Goal: Transaction & Acquisition: Purchase product/service

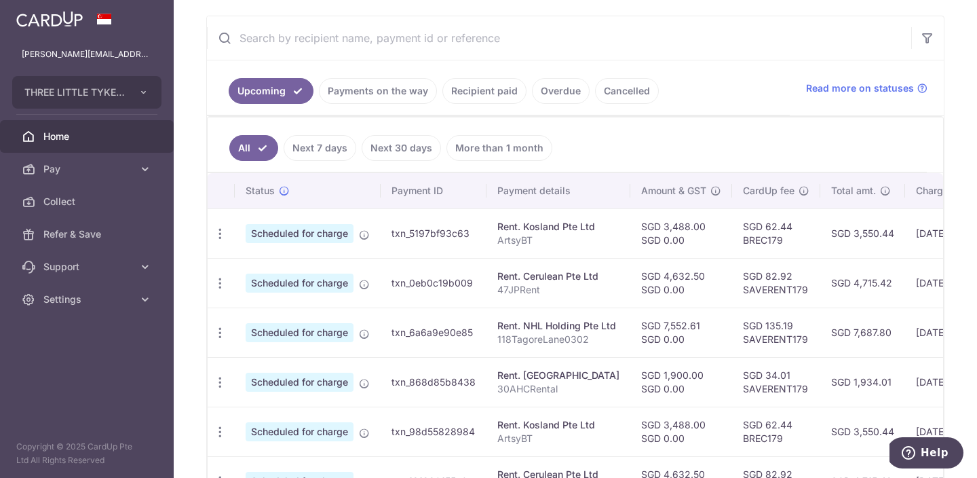
click at [622, 86] on link "Cancelled" at bounding box center [627, 91] width 64 height 26
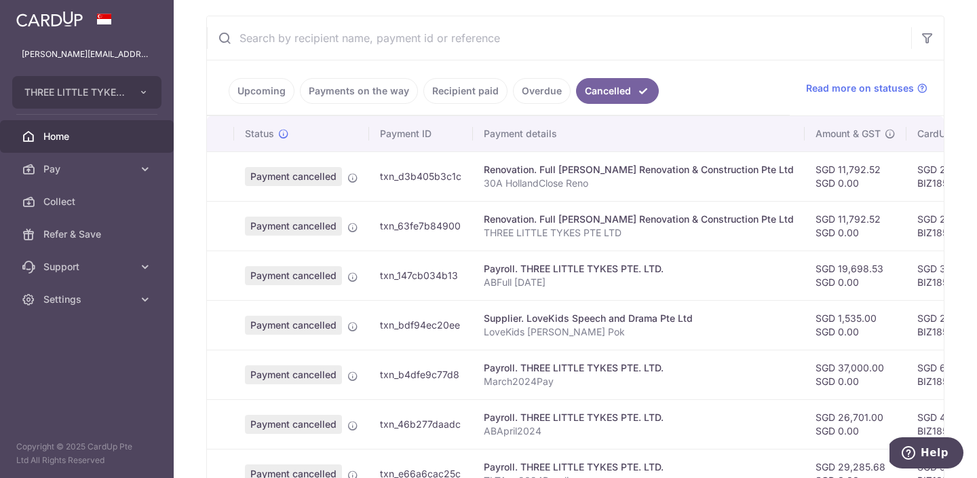
scroll to position [521, 0]
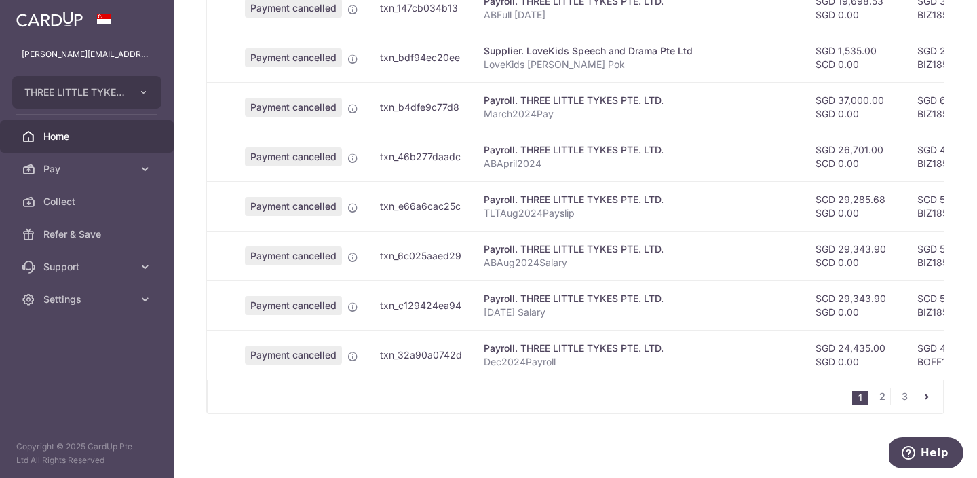
click at [896, 398] on link "3" at bounding box center [904, 396] width 16 height 16
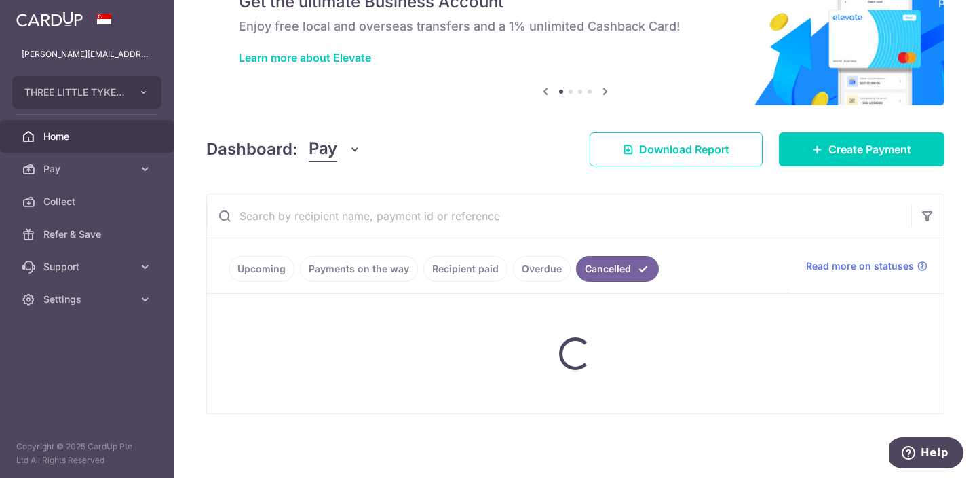
click at [897, 397] on div at bounding box center [575, 353] width 737 height 119
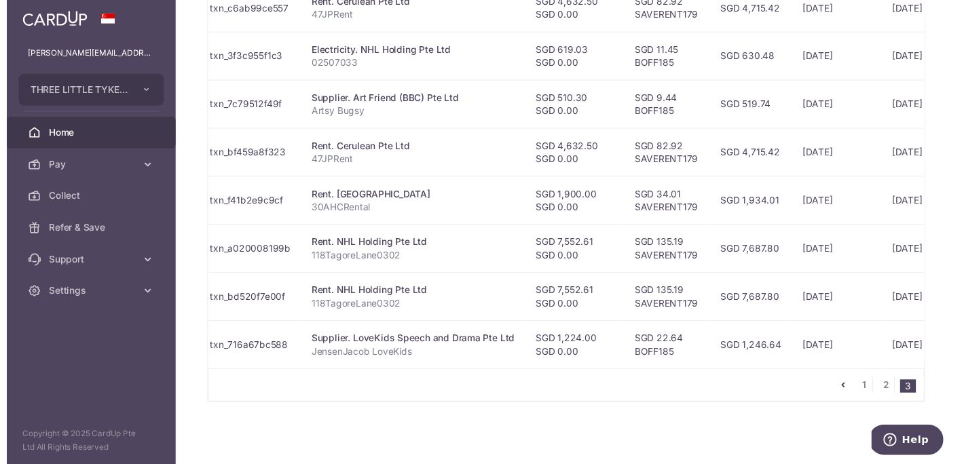
scroll to position [0, 148]
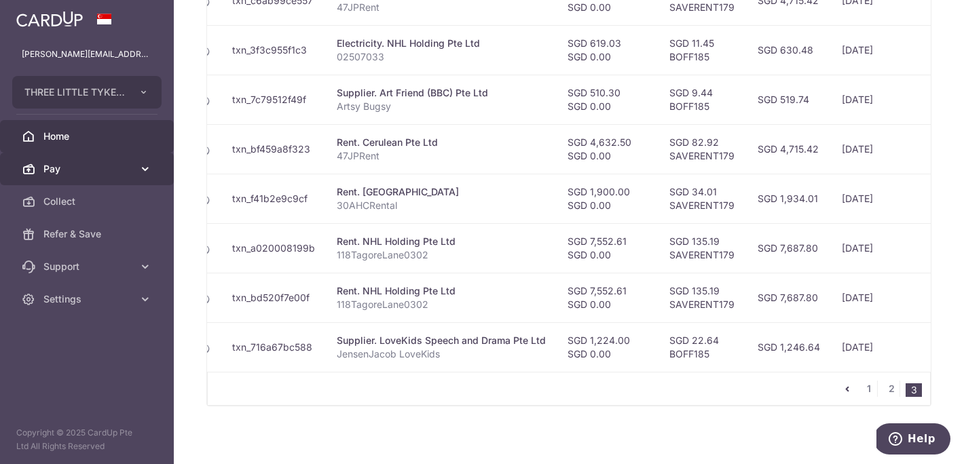
click at [81, 166] on span "Pay" at bounding box center [88, 169] width 90 height 14
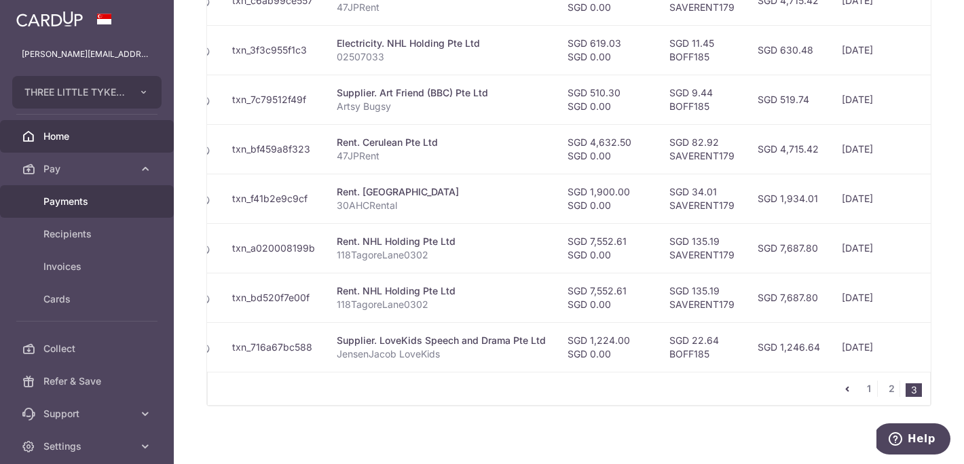
click at [75, 195] on span "Payments" at bounding box center [88, 202] width 90 height 14
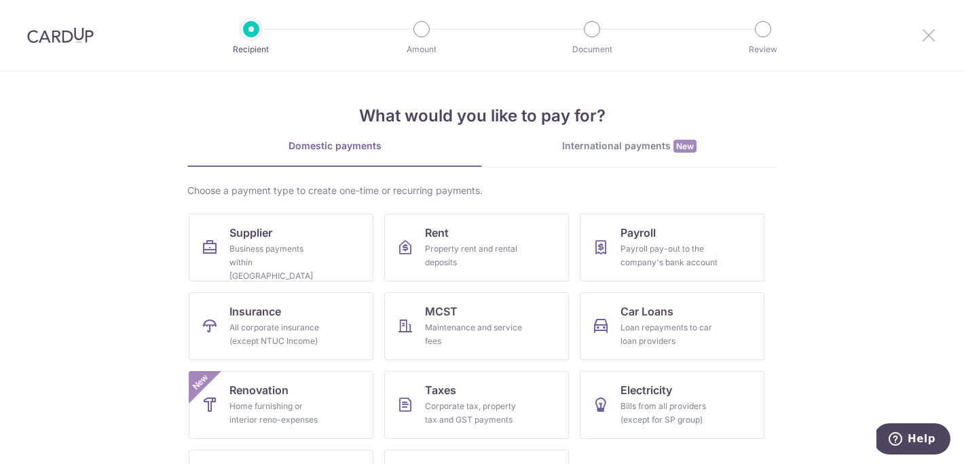
click at [922, 26] on icon at bounding box center [928, 34] width 16 height 17
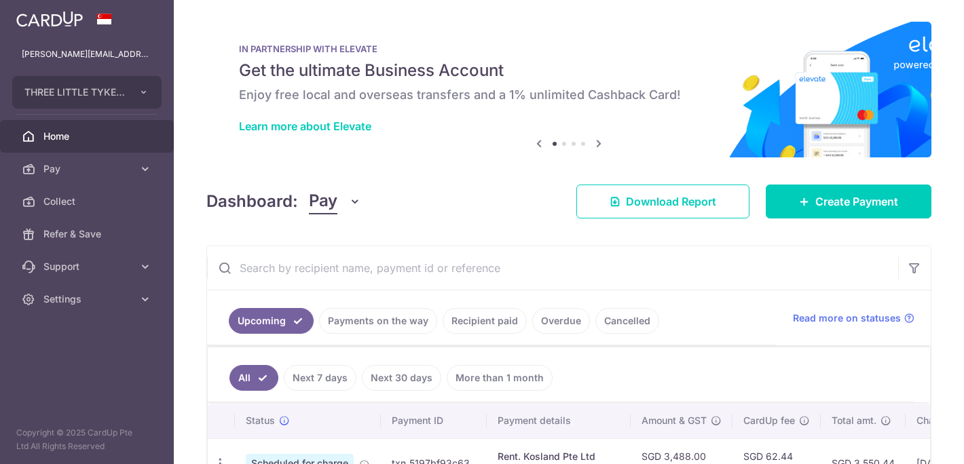
click at [925, 36] on div "× Pause Schedule Pause all future payments in this series Pause just this one p…" at bounding box center [569, 232] width 790 height 464
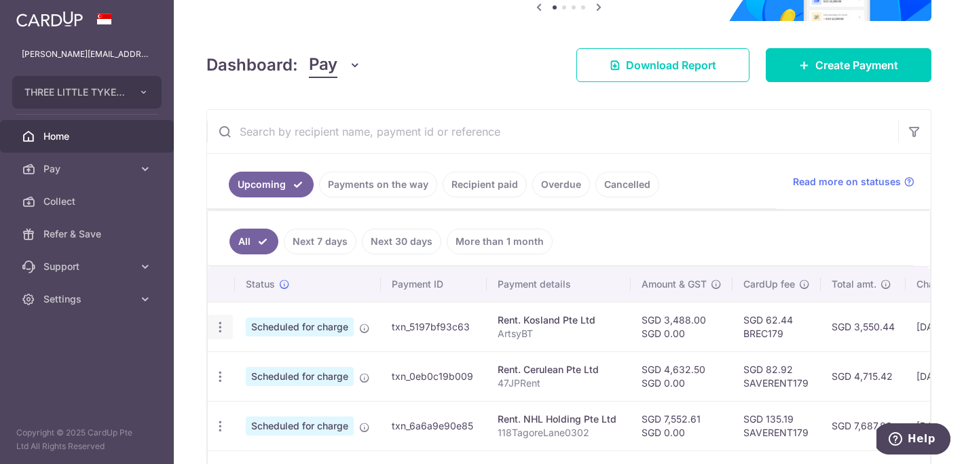
click at [228, 332] on div "Update payment Cancel payment" at bounding box center [220, 327] width 25 height 25
click at [219, 328] on icon "button" at bounding box center [220, 327] width 14 height 14
click at [250, 370] on span "Update payment" at bounding box center [292, 364] width 92 height 16
radio input "true"
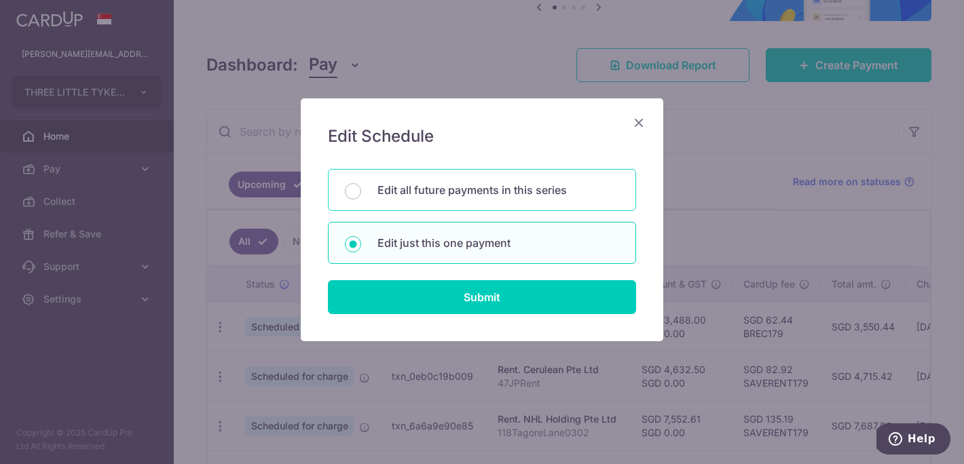
click at [419, 197] on p "Edit all future payments in this series" at bounding box center [498, 190] width 242 height 16
click at [361, 197] on input "Edit all future payments in this series" at bounding box center [353, 191] width 16 height 16
radio input "true"
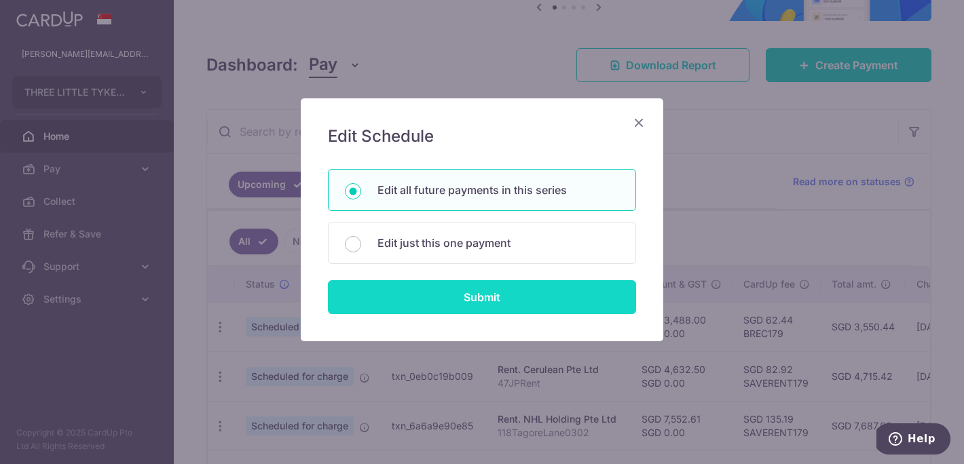
click at [455, 304] on input "Submit" at bounding box center [482, 297] width 308 height 34
radio input "true"
type input "3,488.00"
type input "0.00"
type input "ArtsyBT"
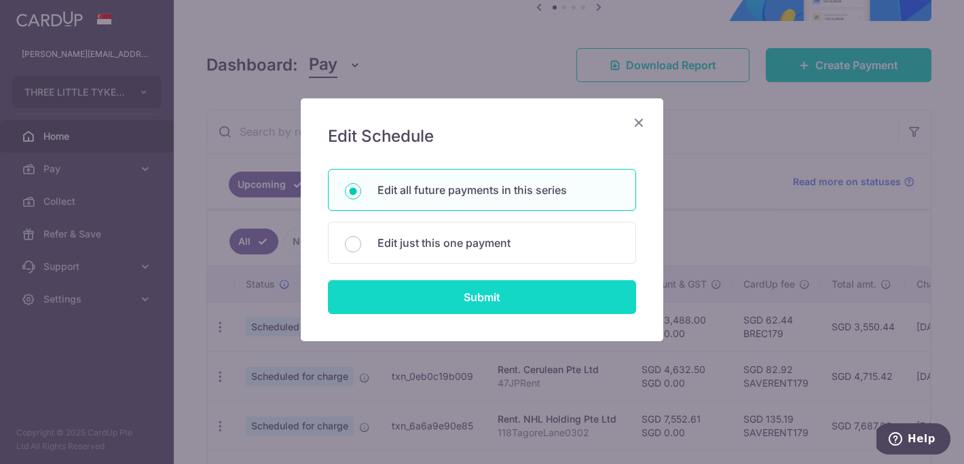
type input "ArtsyBT"
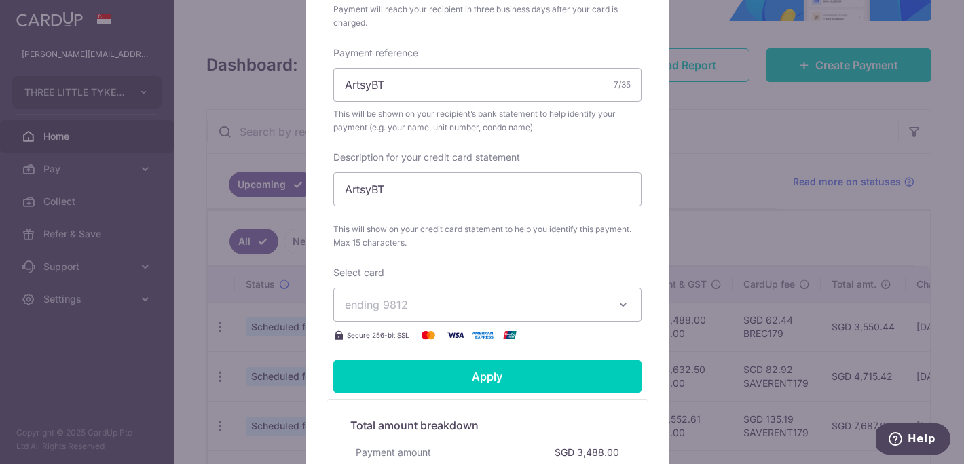
scroll to position [428, 0]
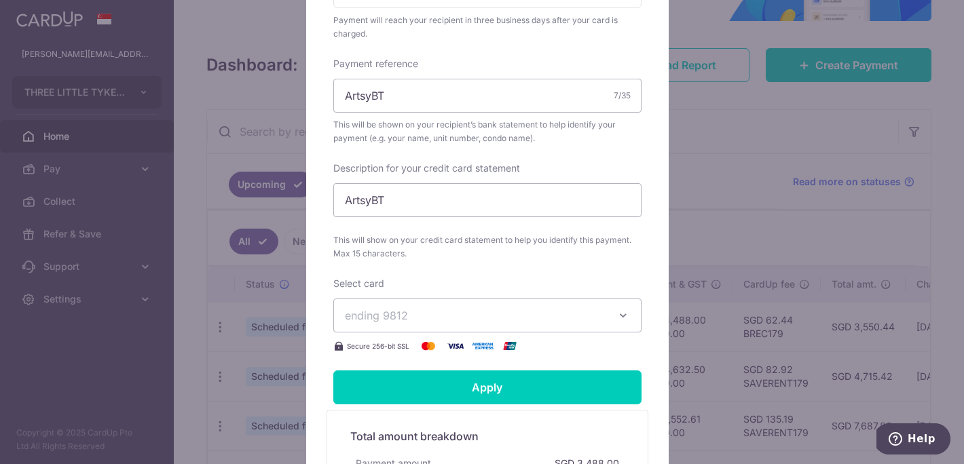
click at [411, 320] on span "ending 9812" at bounding box center [475, 315] width 261 height 16
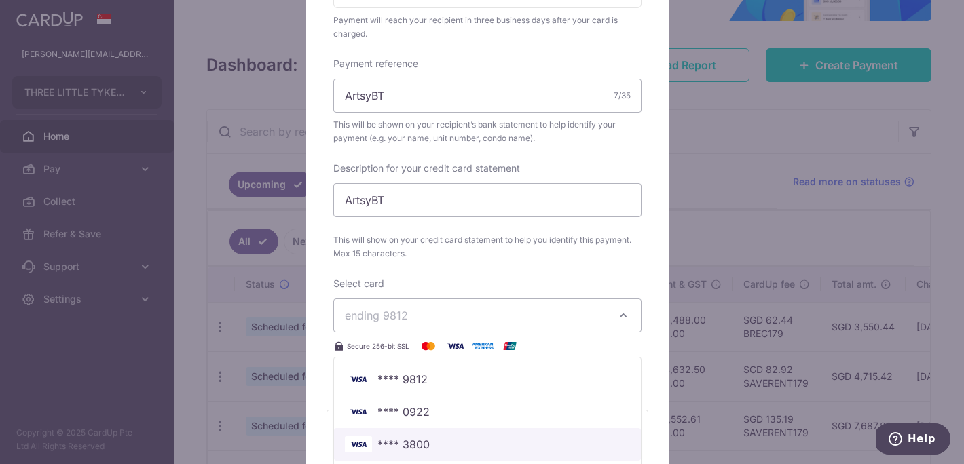
click at [435, 435] on link "**** 3800" at bounding box center [487, 444] width 307 height 33
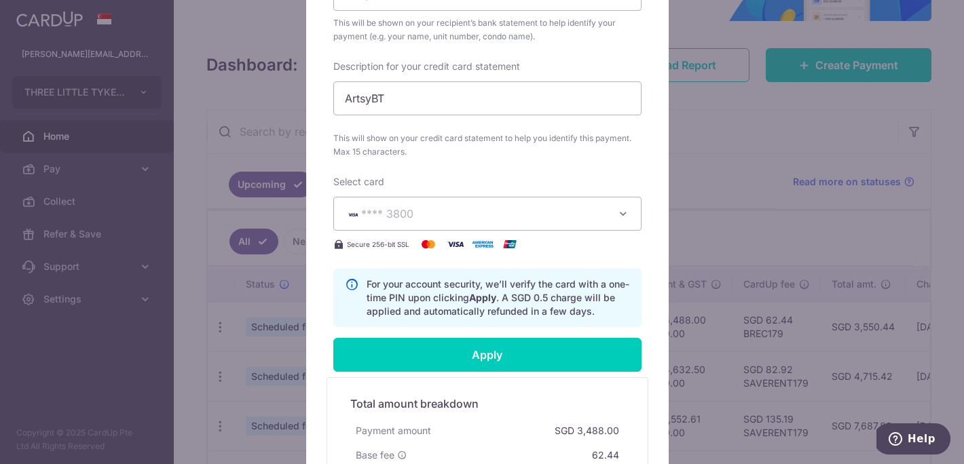
scroll to position [672, 0]
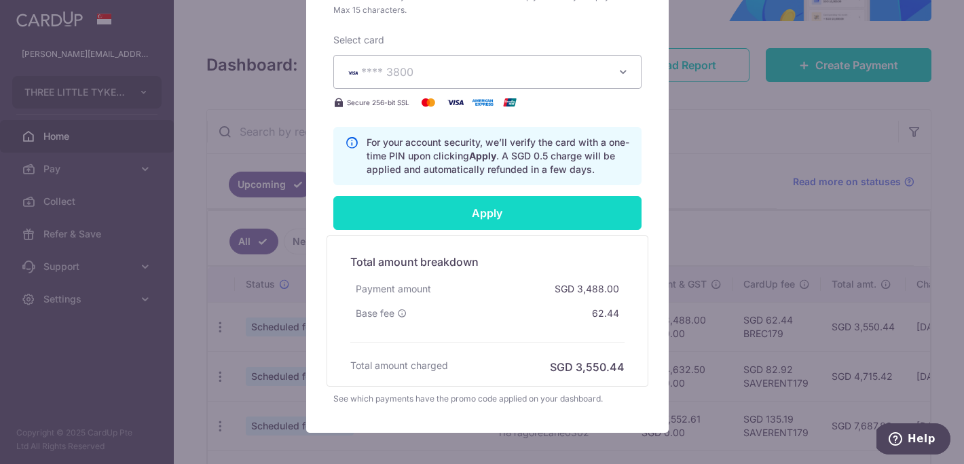
click at [435, 221] on input "Apply" at bounding box center [487, 213] width 308 height 34
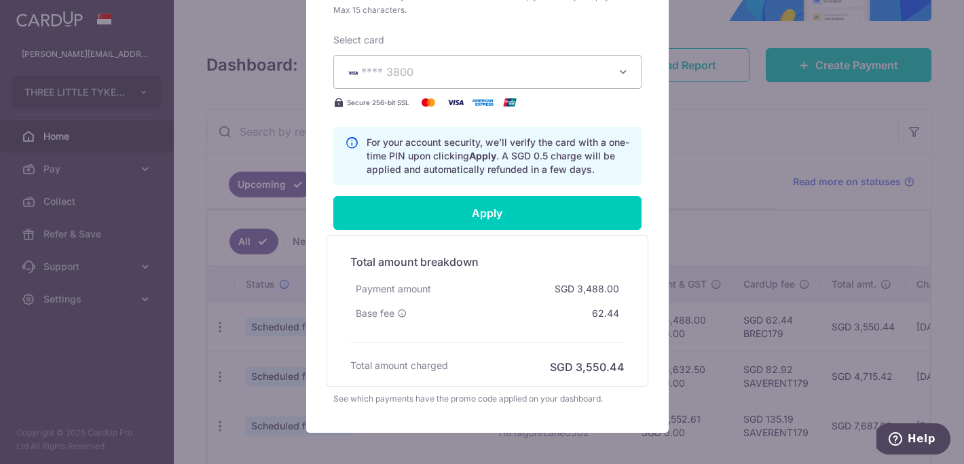
type input "Successfully Applied"
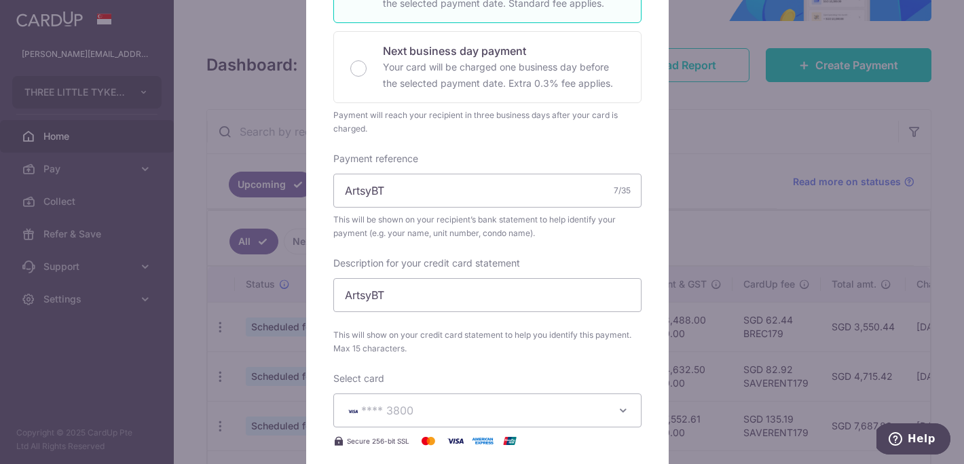
scroll to position [787, 0]
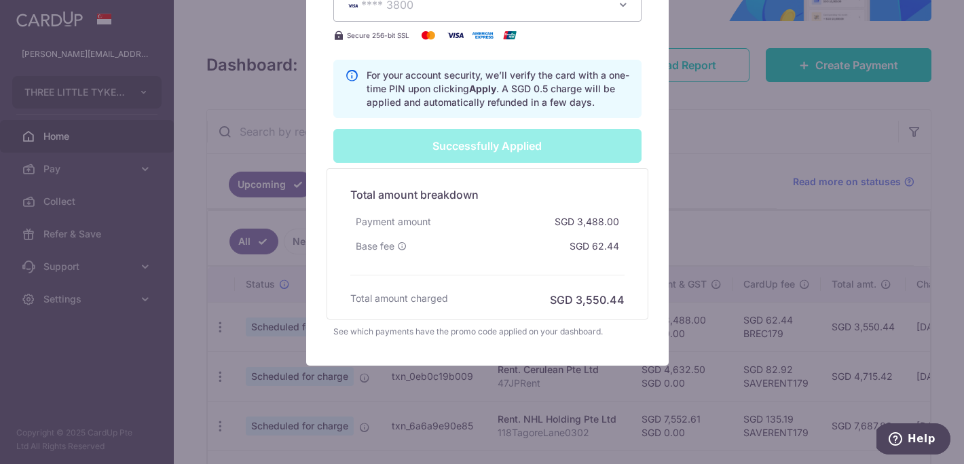
click at [724, 282] on div "Edit payment By clicking apply, you will make changes to all 4 payments to Kosl…" at bounding box center [482, 232] width 964 height 464
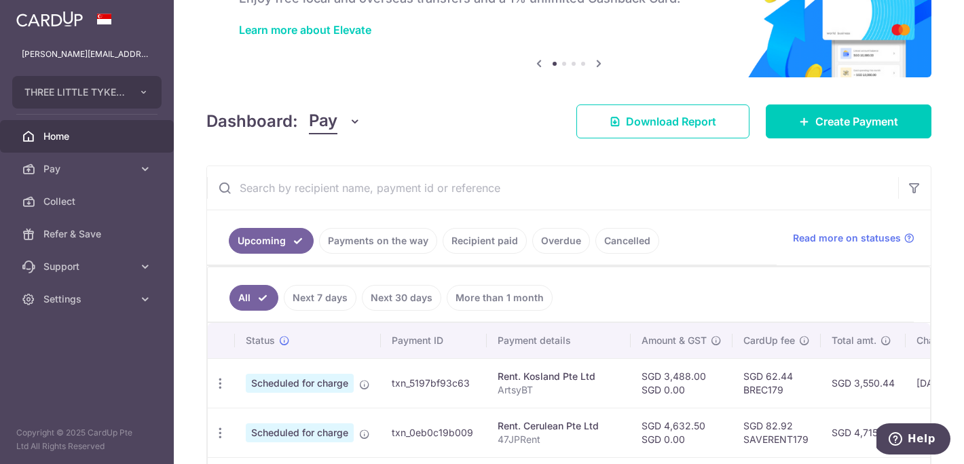
scroll to position [108, 0]
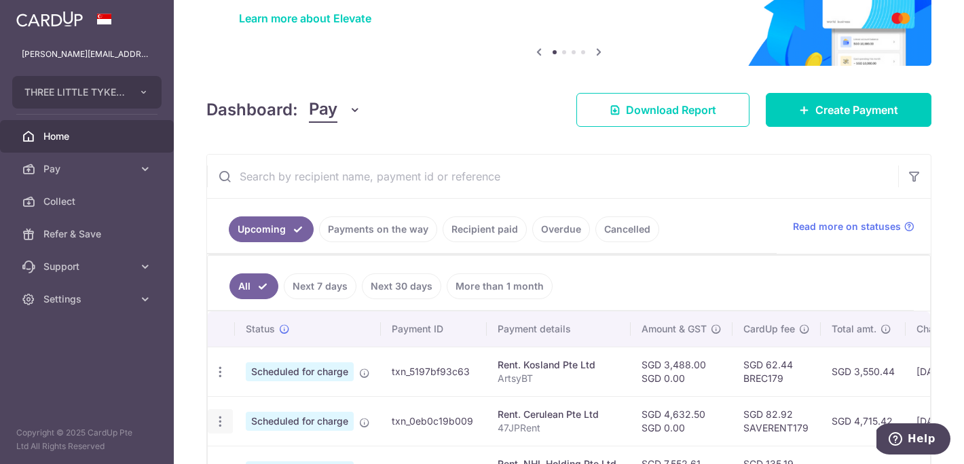
click at [223, 421] on icon "button" at bounding box center [220, 422] width 14 height 14
click at [268, 451] on span "Update payment" at bounding box center [292, 459] width 92 height 16
radio input "true"
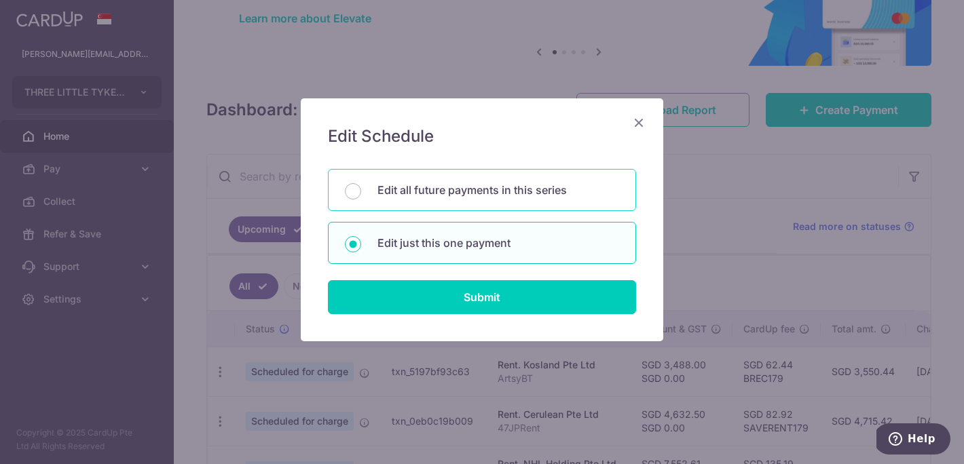
click at [364, 190] on div "Edit all future payments in this series" at bounding box center [482, 190] width 308 height 42
radio input "true"
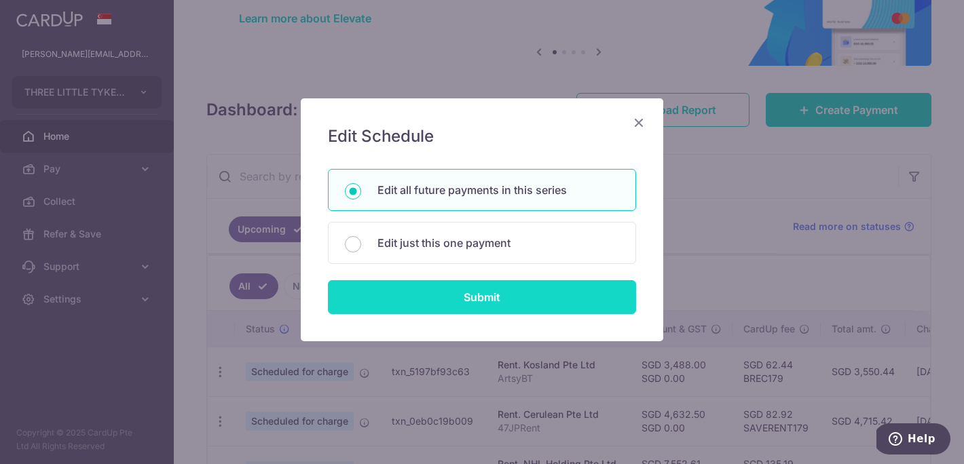
click at [468, 302] on input "Submit" at bounding box center [482, 297] width 308 height 34
radio input "true"
type input "4,632.50"
type input "0.00"
type input "47JPRent"
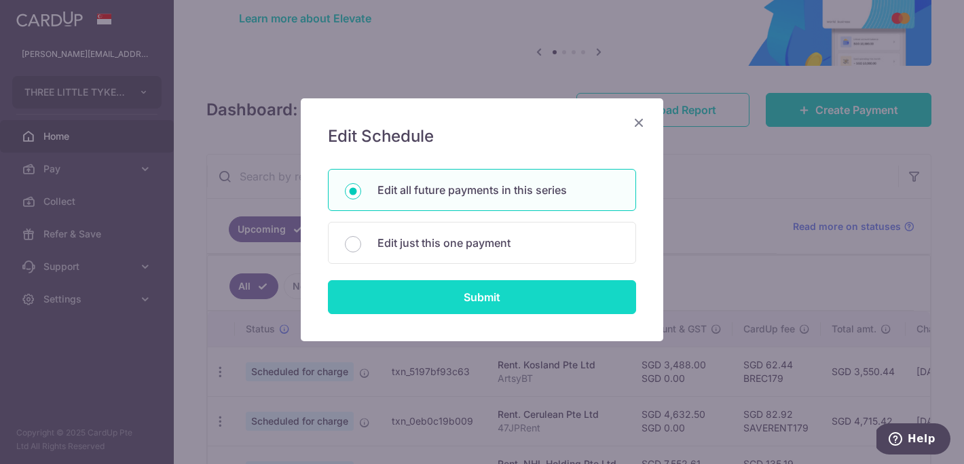
type input "47JPRent"
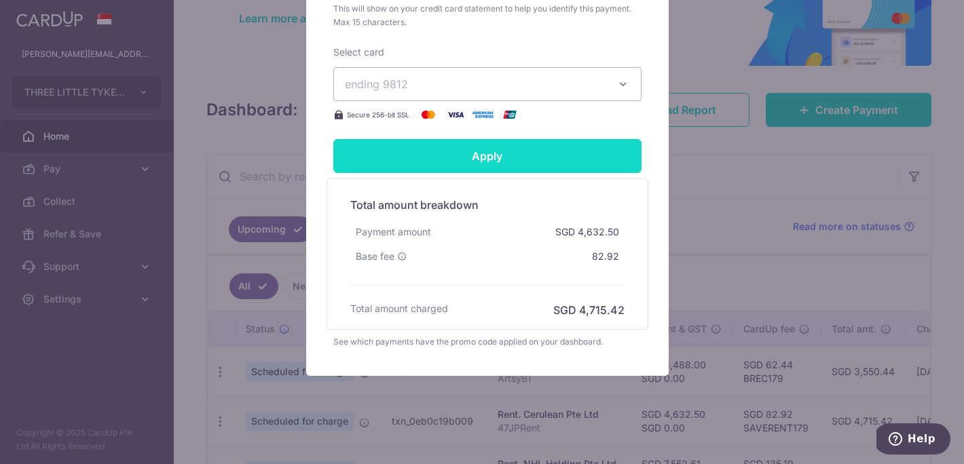
scroll to position [647, 0]
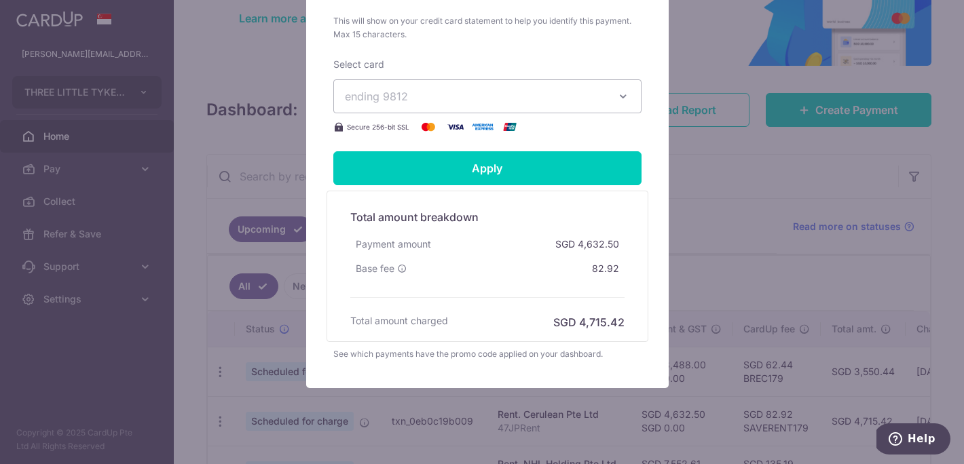
click at [473, 104] on button "ending 9812" at bounding box center [487, 96] width 308 height 34
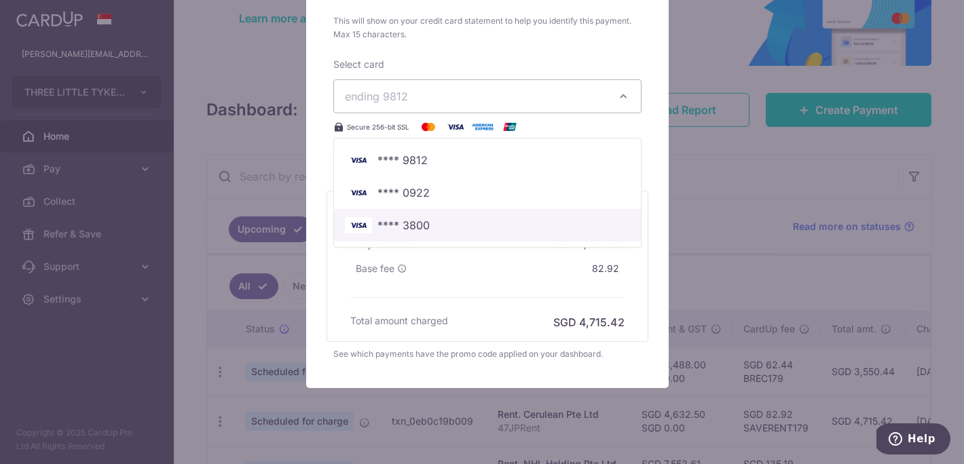
click at [468, 217] on span "**** 3800" at bounding box center [487, 225] width 285 height 16
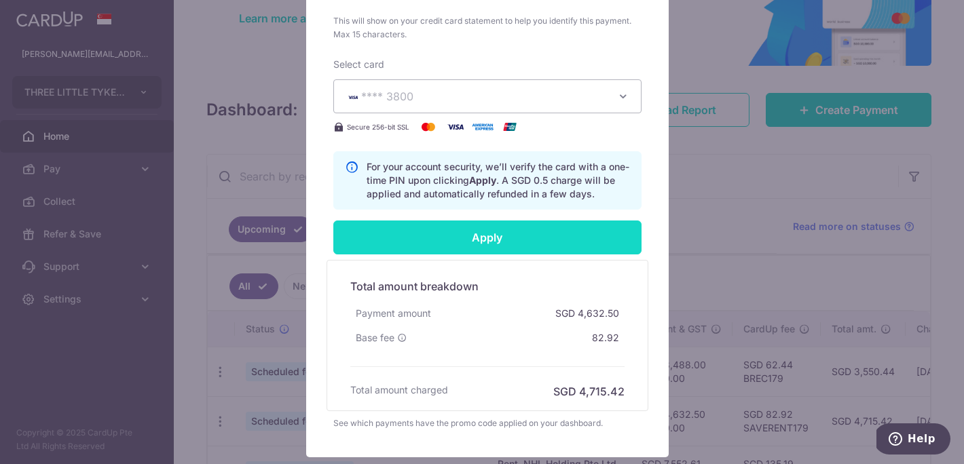
click at [468, 241] on input "Apply" at bounding box center [487, 238] width 308 height 34
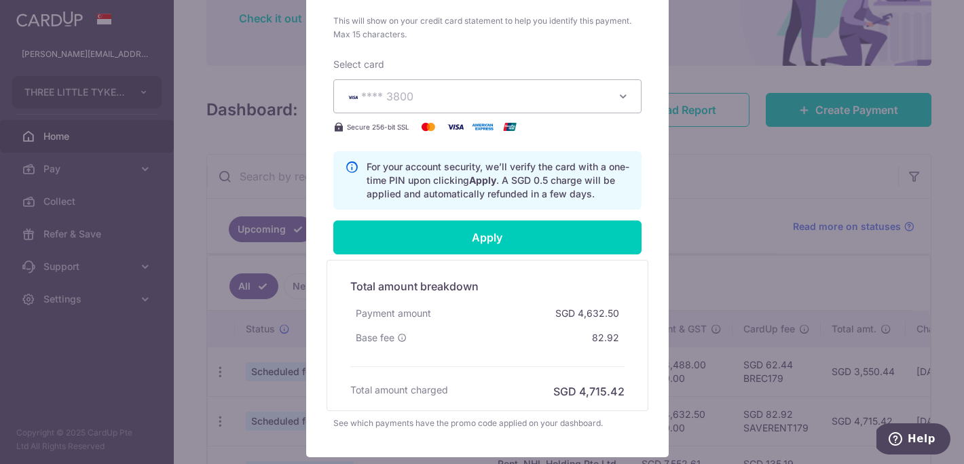
type input "Successfully Applied"
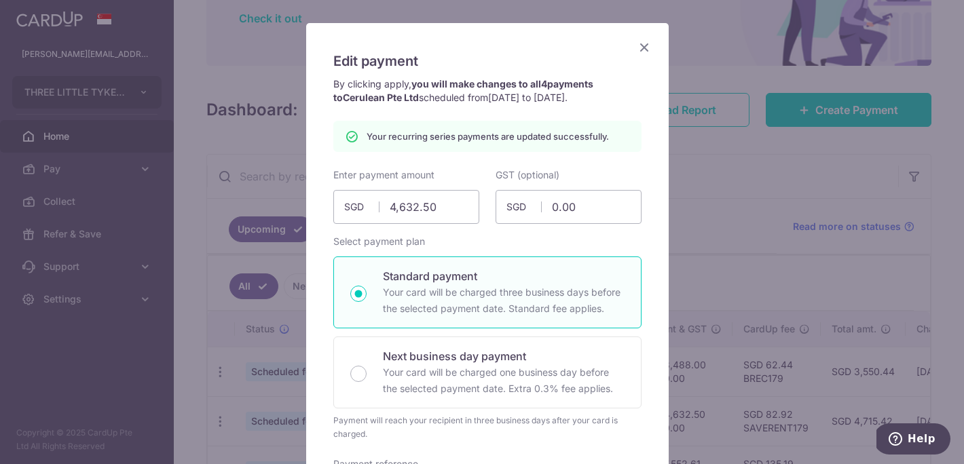
scroll to position [0, 0]
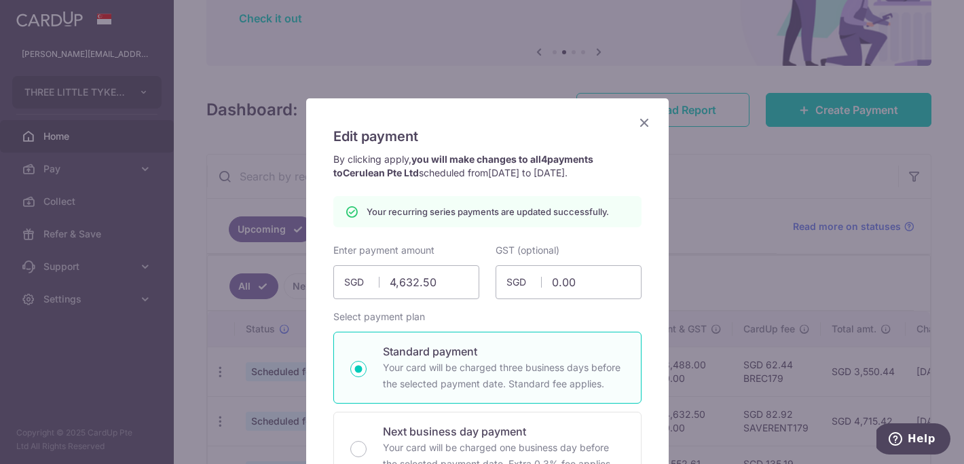
click at [638, 125] on icon "Close" at bounding box center [644, 122] width 16 height 17
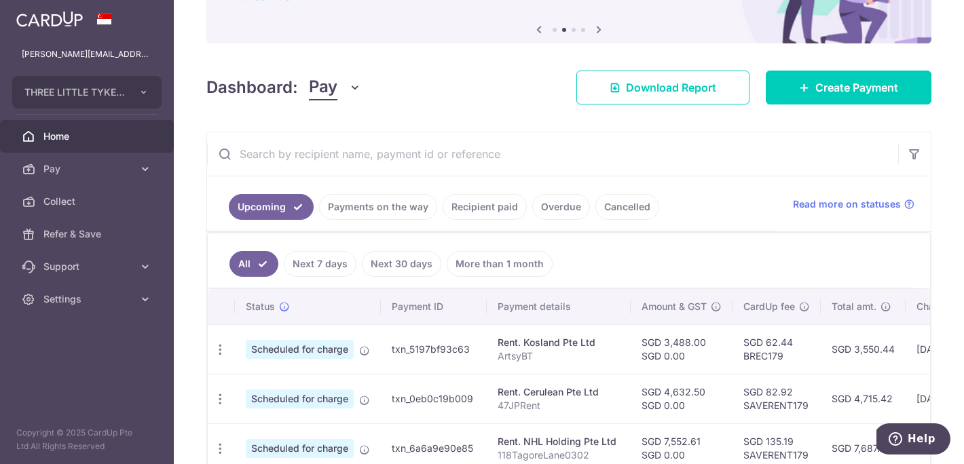
scroll to position [133, 0]
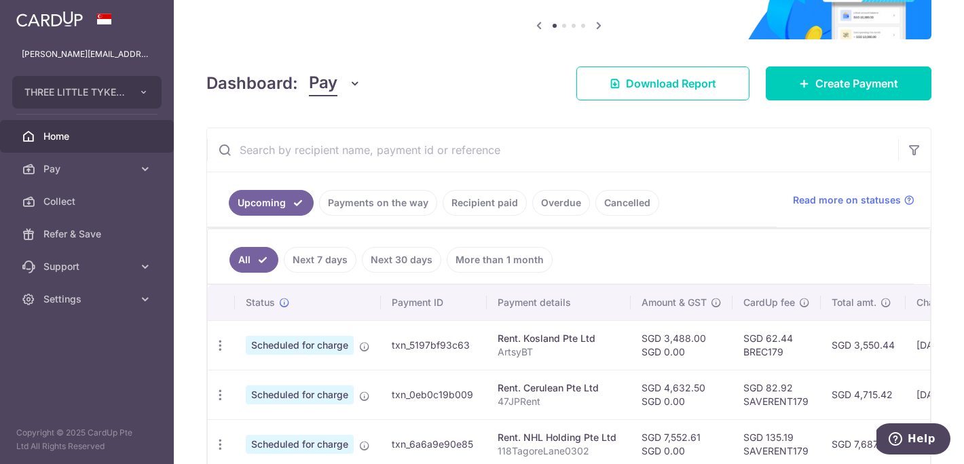
scroll to position [190, 0]
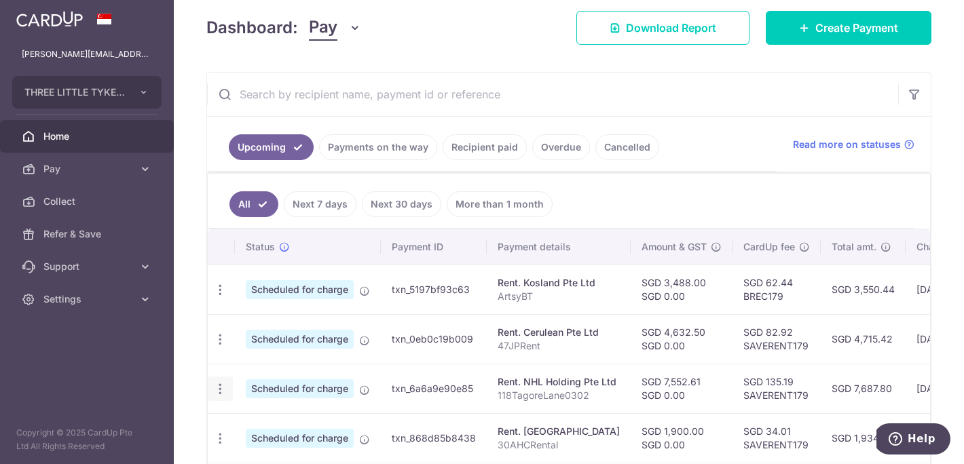
click at [220, 392] on icon "button" at bounding box center [220, 389] width 14 height 14
click at [248, 419] on span "Update payment" at bounding box center [292, 426] width 92 height 16
radio input "true"
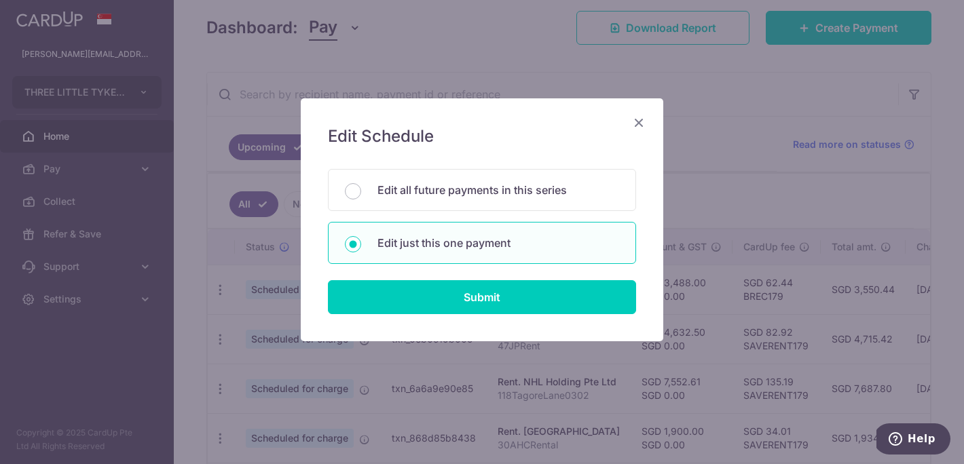
click at [422, 212] on div "Edit all future payments in this series Edit just this one payment" at bounding box center [482, 216] width 308 height 95
click at [423, 197] on p "Edit all future payments in this series" at bounding box center [498, 190] width 242 height 16
click at [361, 197] on input "Edit all future payments in this series" at bounding box center [353, 191] width 16 height 16
radio input "true"
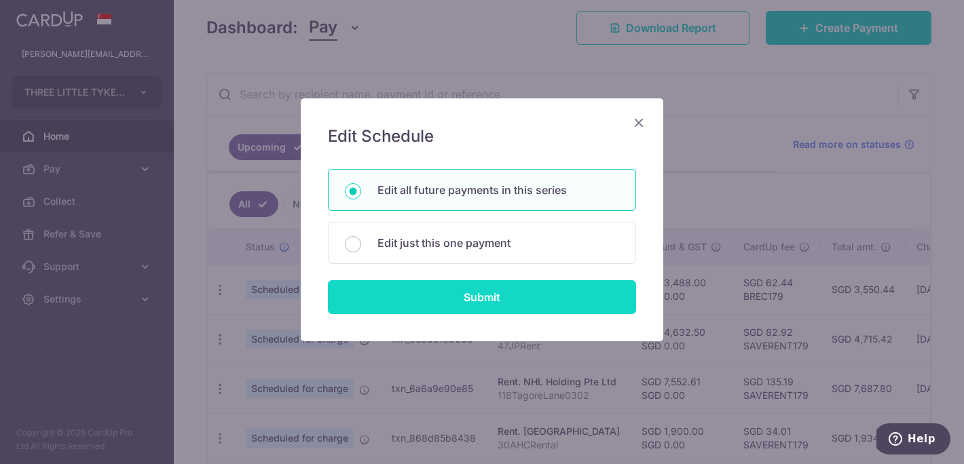
click at [444, 305] on input "Submit" at bounding box center [482, 297] width 308 height 34
radio input "true"
type input "7,552.61"
type input "0.00"
type input "118TagoreLane0302"
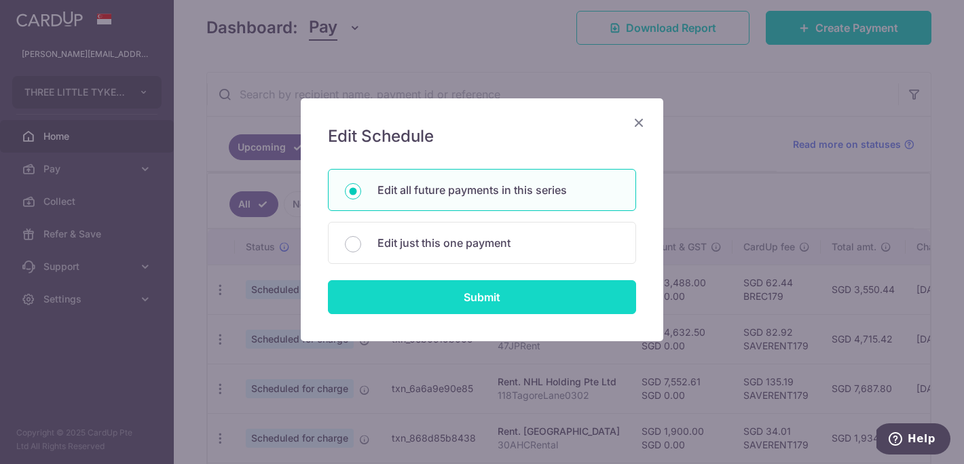
type input "AARental"
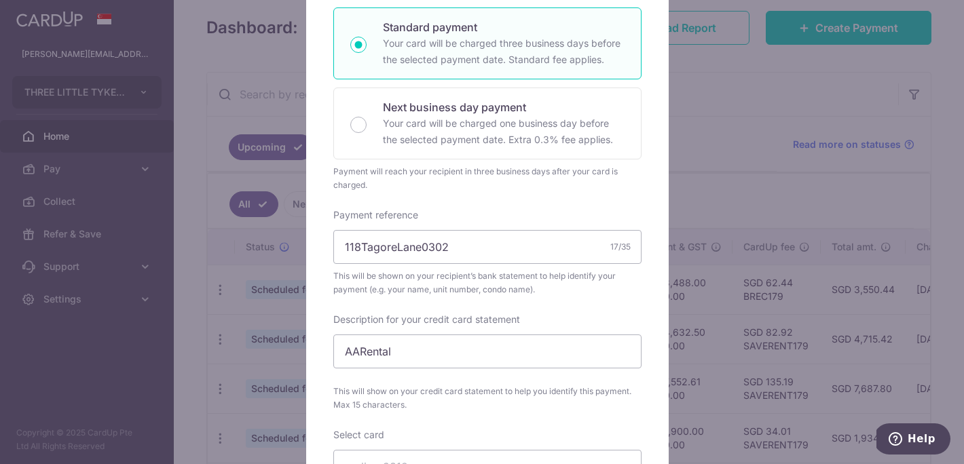
scroll to position [485, 0]
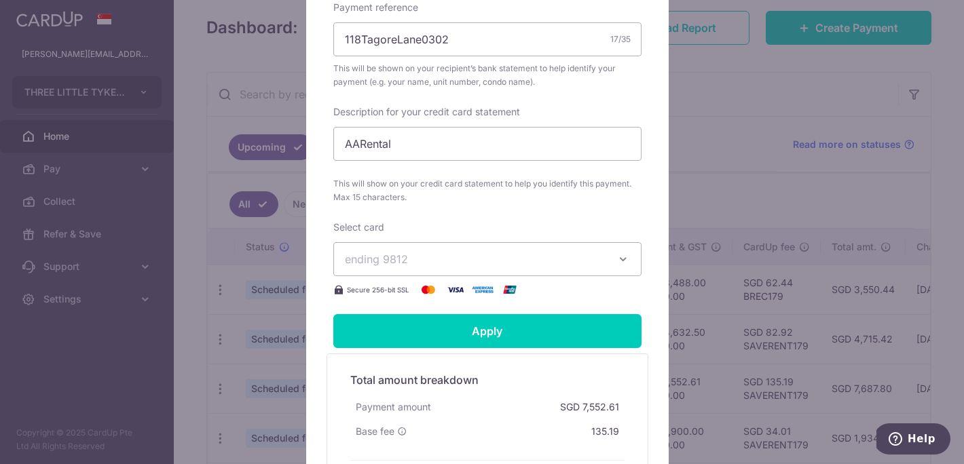
click at [444, 269] on button "ending 9812" at bounding box center [487, 259] width 308 height 34
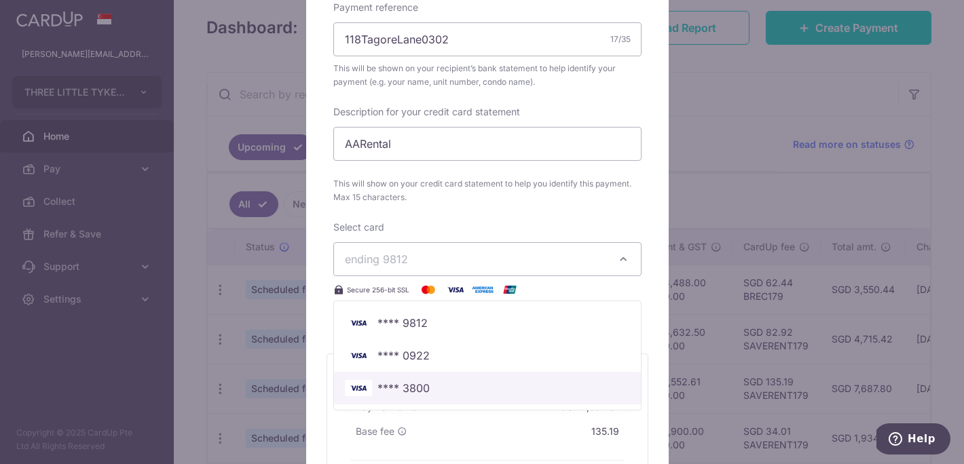
click at [430, 383] on span "**** 3800" at bounding box center [487, 388] width 285 height 16
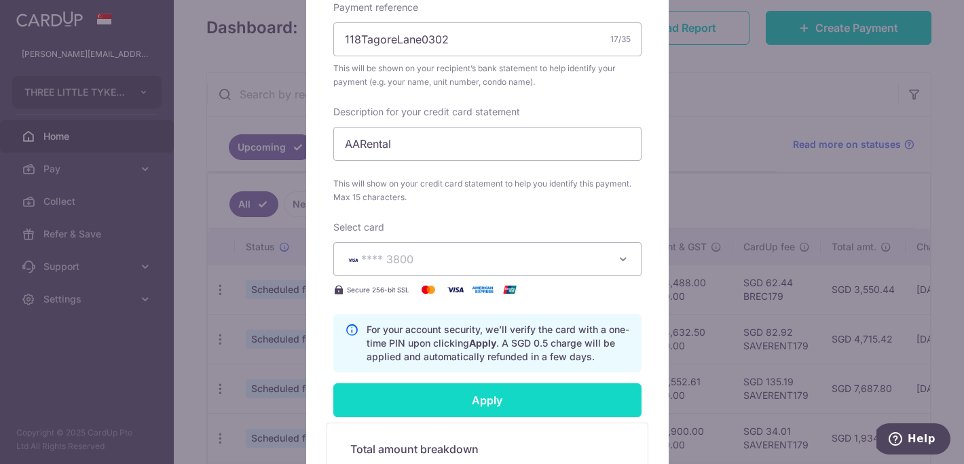
click at [453, 399] on input "Apply" at bounding box center [487, 400] width 308 height 34
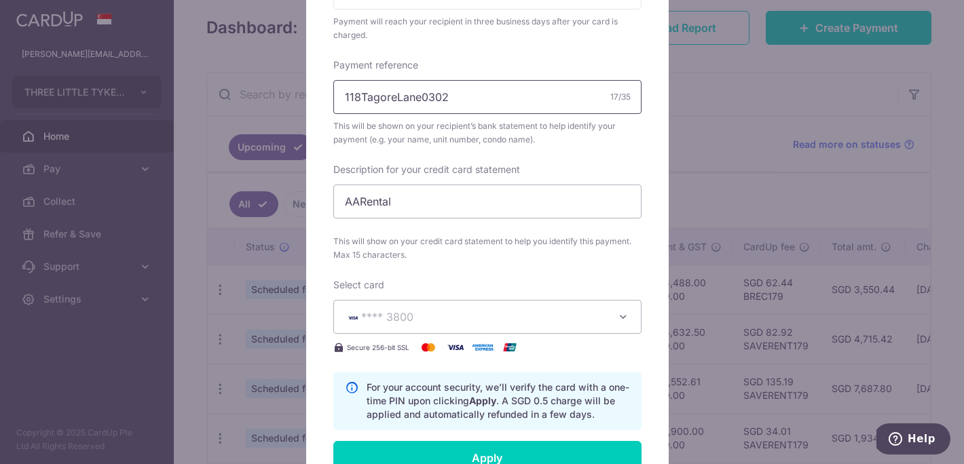
scroll to position [206, 0]
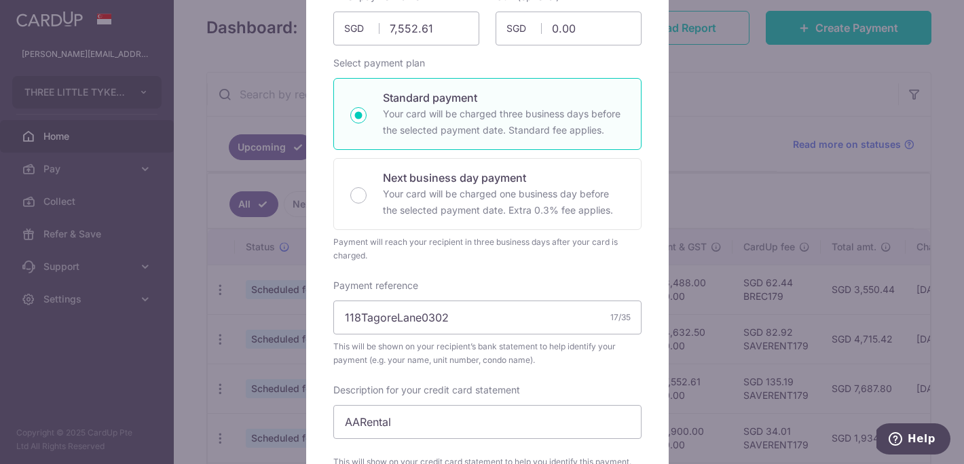
type input "Successfully Applied"
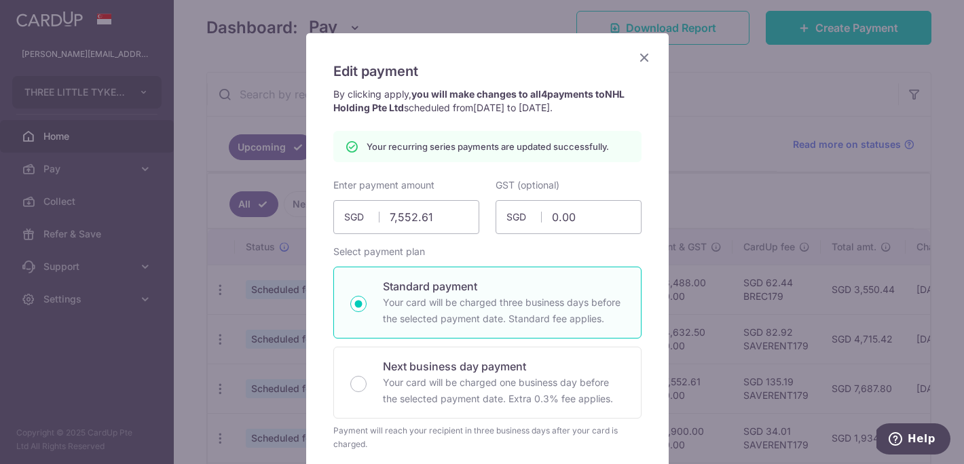
scroll to position [0, 0]
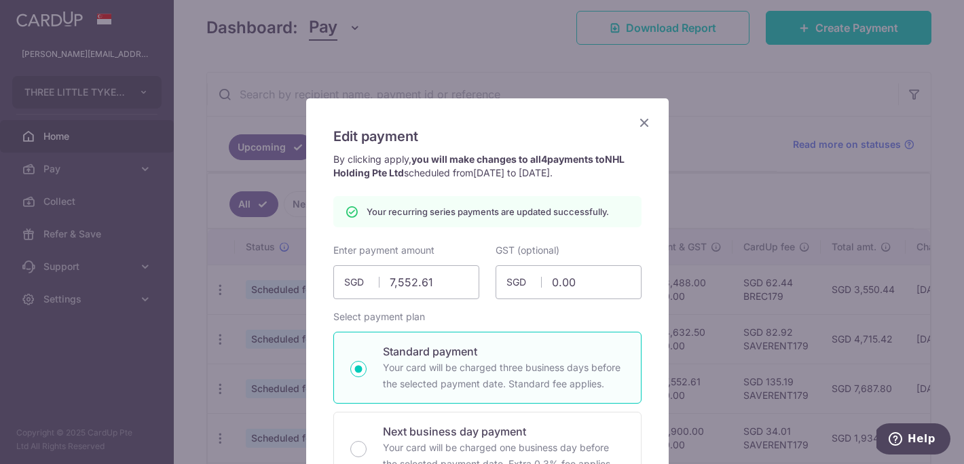
click at [637, 126] on icon "Close" at bounding box center [644, 122] width 16 height 17
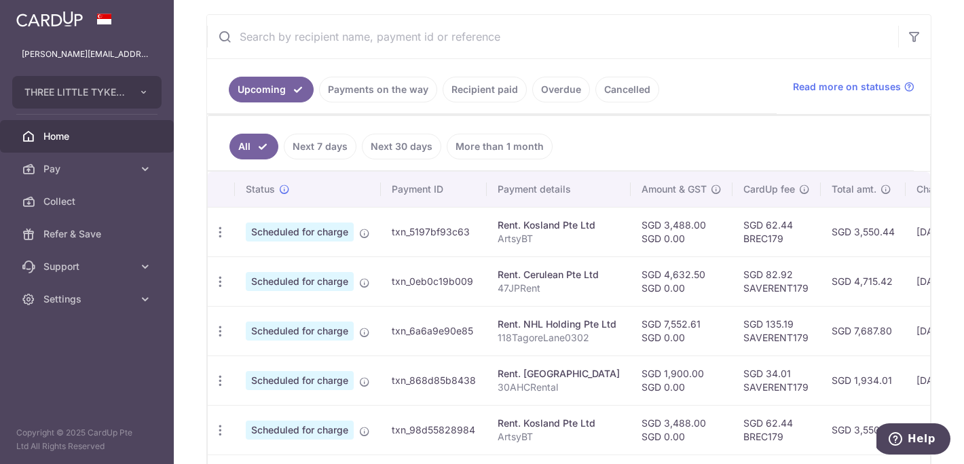
scroll to position [273, 0]
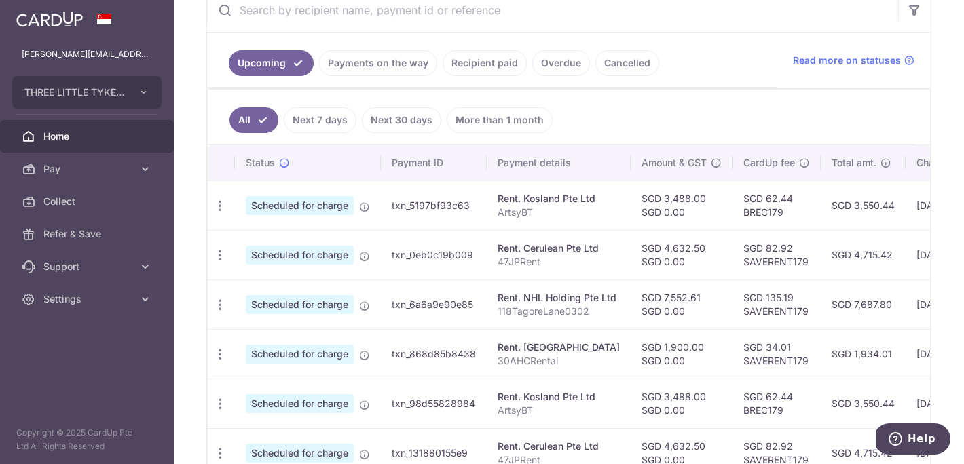
scroll to position [276, 0]
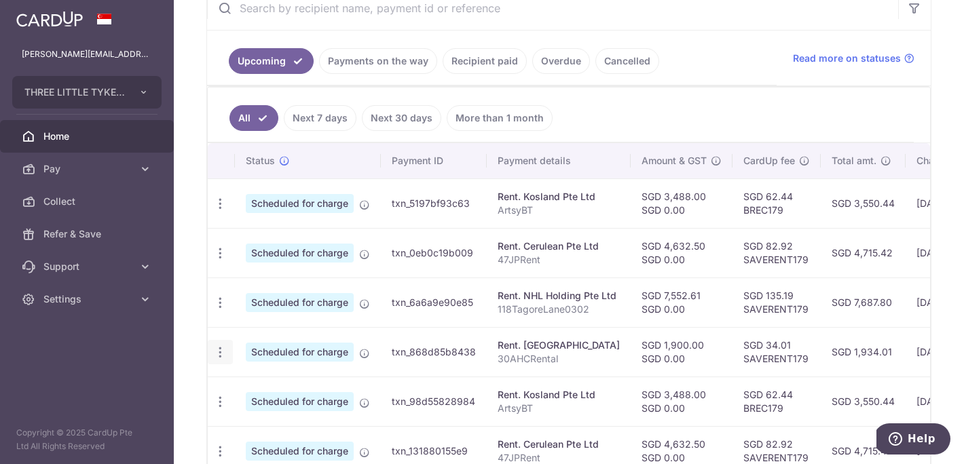
click at [223, 355] on icon "button" at bounding box center [220, 352] width 14 height 14
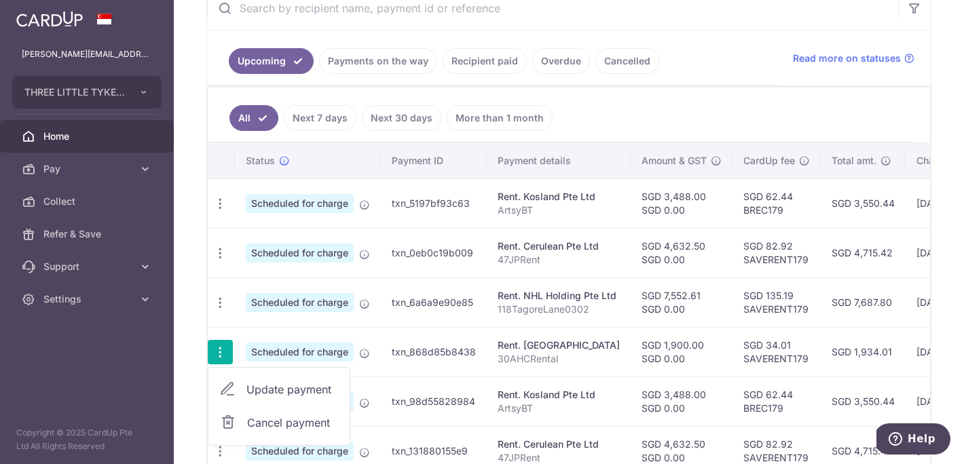
click at [261, 384] on span "Update payment" at bounding box center [292, 389] width 92 height 16
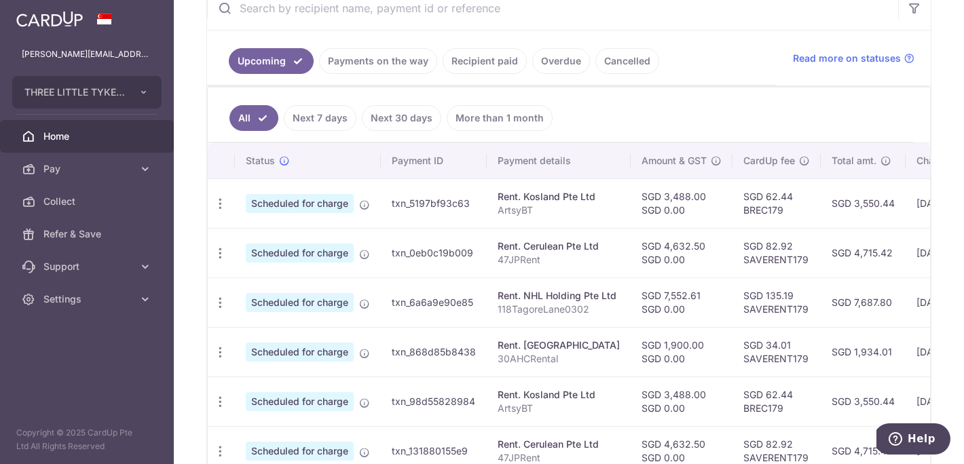
radio input "true"
type input "1,900.00"
type input "0.00"
type input "[DATE]"
type input "30AHCRental"
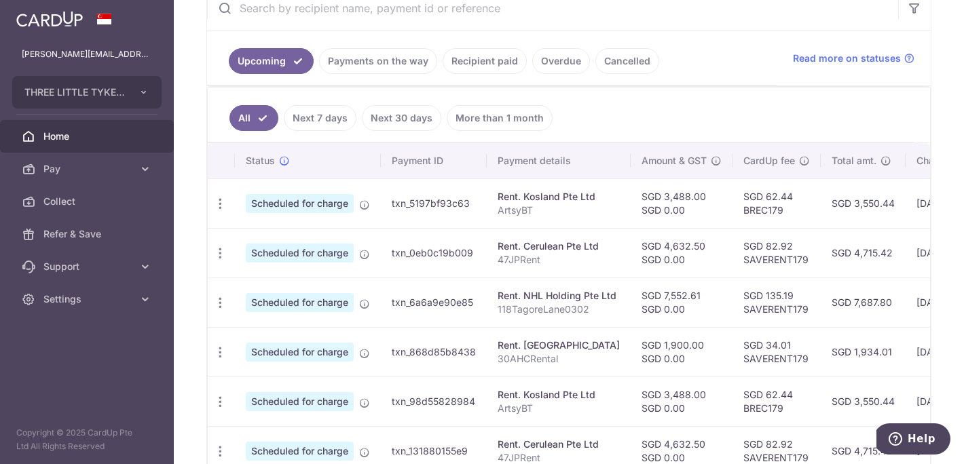
type input "30AHCRental"
type input "SAVERENT179"
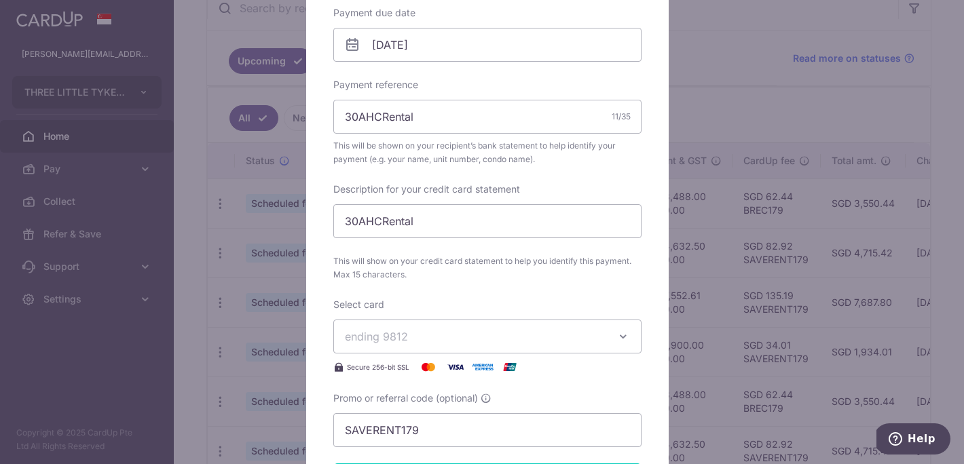
scroll to position [461, 0]
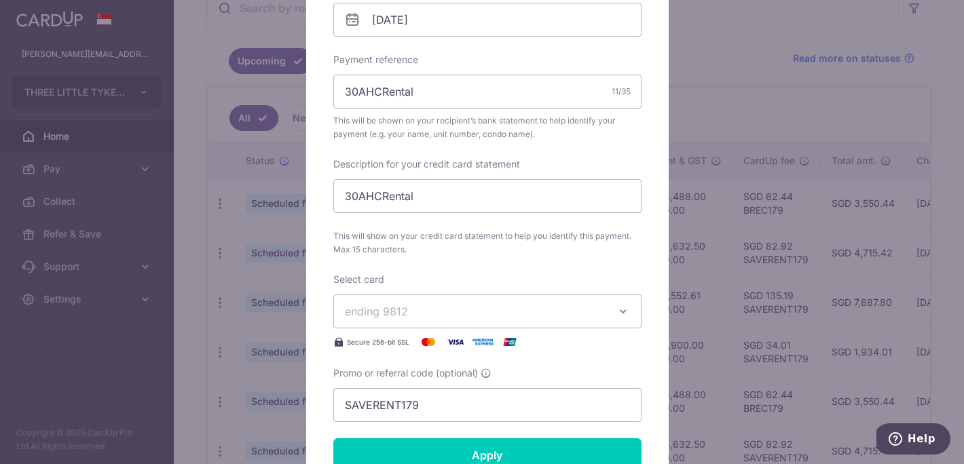
click at [415, 345] on img at bounding box center [428, 342] width 27 height 16
click at [415, 322] on button "ending 9812" at bounding box center [487, 312] width 308 height 34
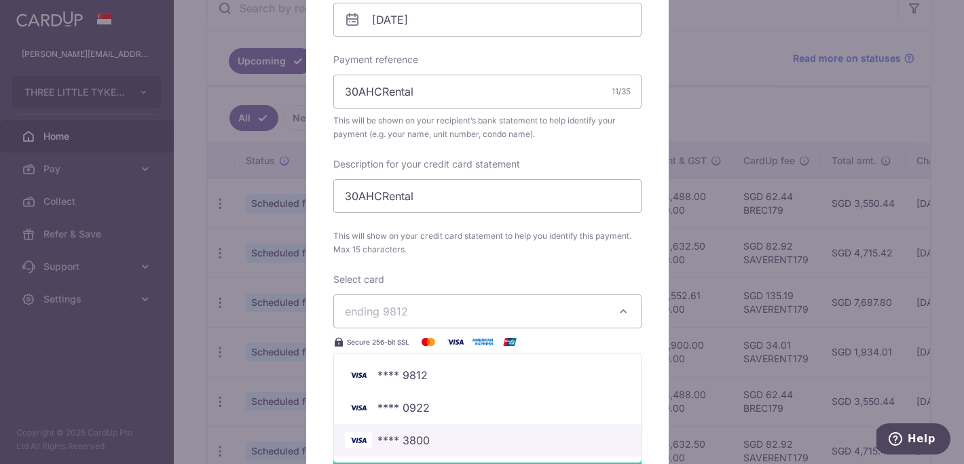
click at [413, 443] on span "**** 3800" at bounding box center [403, 440] width 52 height 16
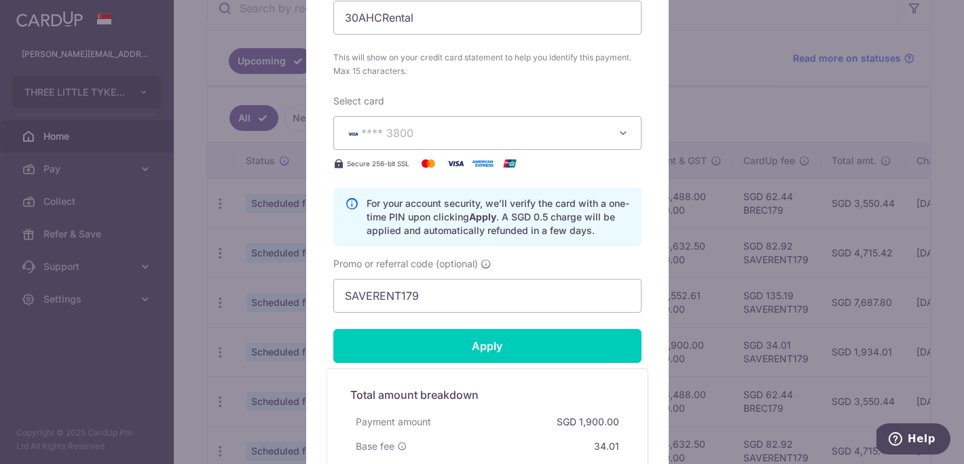
scroll to position [694, 0]
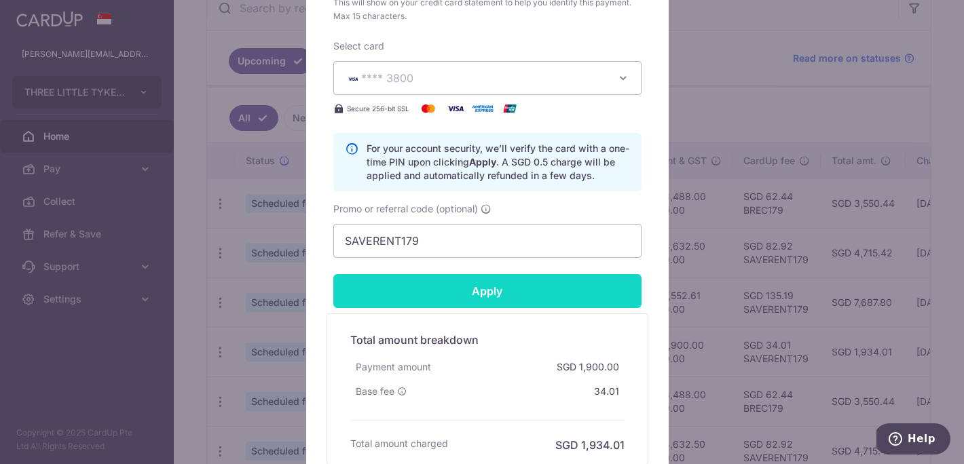
click at [436, 297] on input "Apply" at bounding box center [487, 291] width 308 height 34
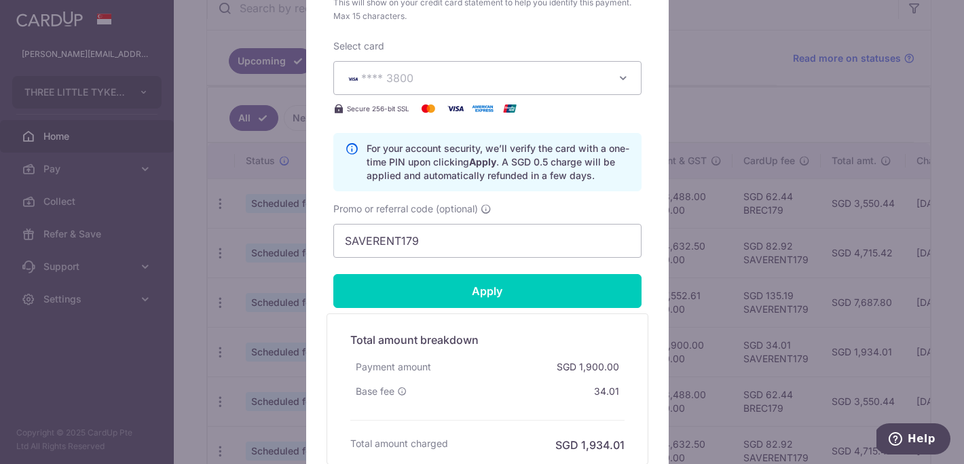
type input "Successfully Applied"
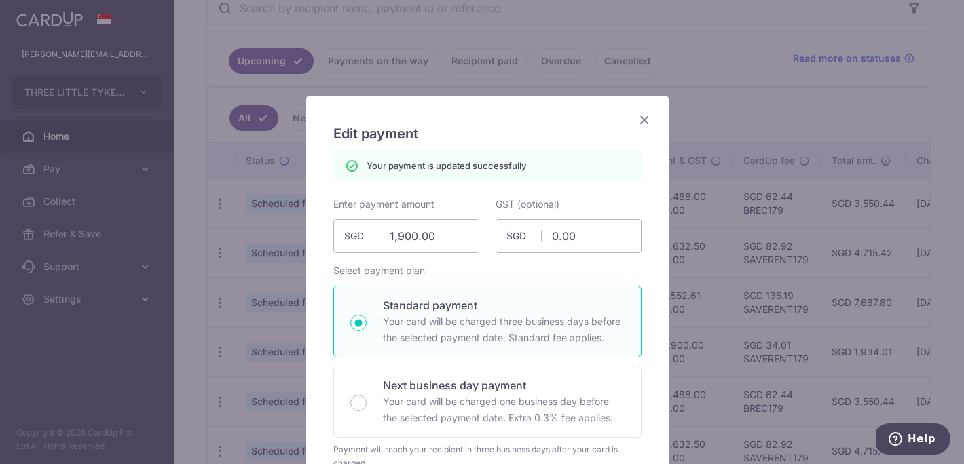
scroll to position [0, 0]
click at [639, 121] on icon "Close" at bounding box center [644, 122] width 16 height 17
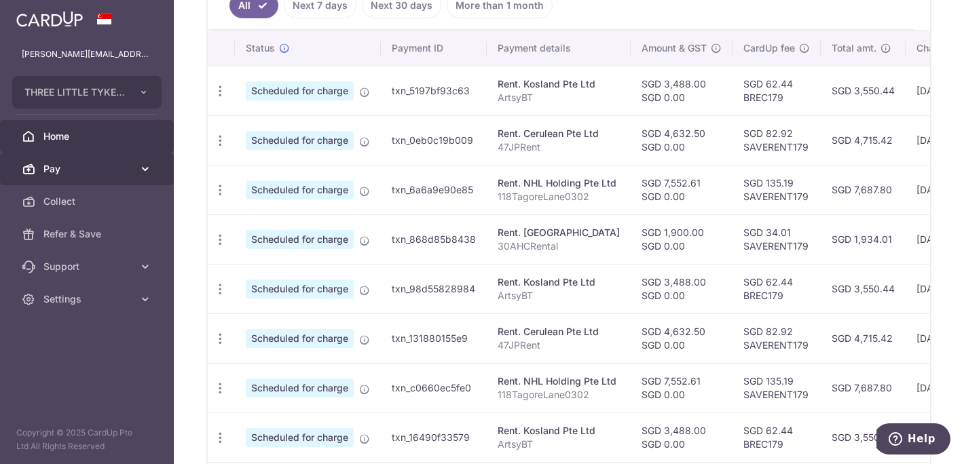
scroll to position [400, 0]
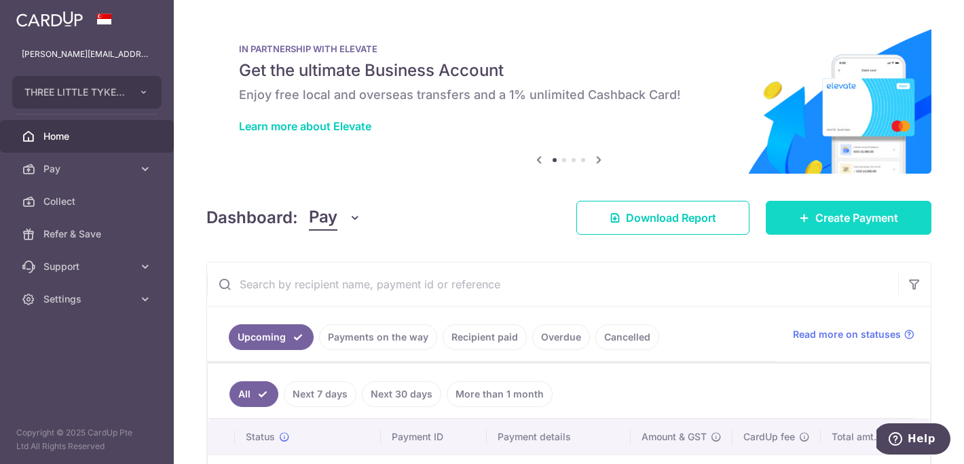
click at [854, 221] on span "Create Payment" at bounding box center [856, 218] width 83 height 16
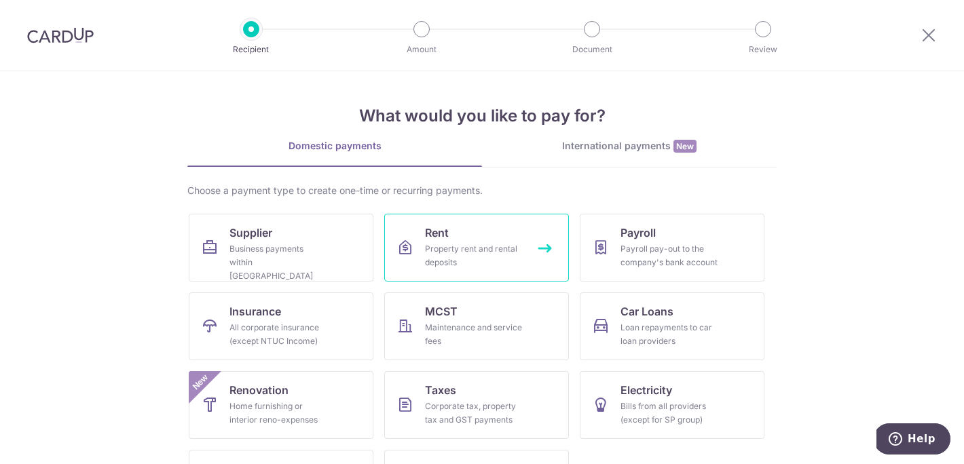
click at [468, 261] on div "Property rent and rental deposits" at bounding box center [474, 255] width 98 height 27
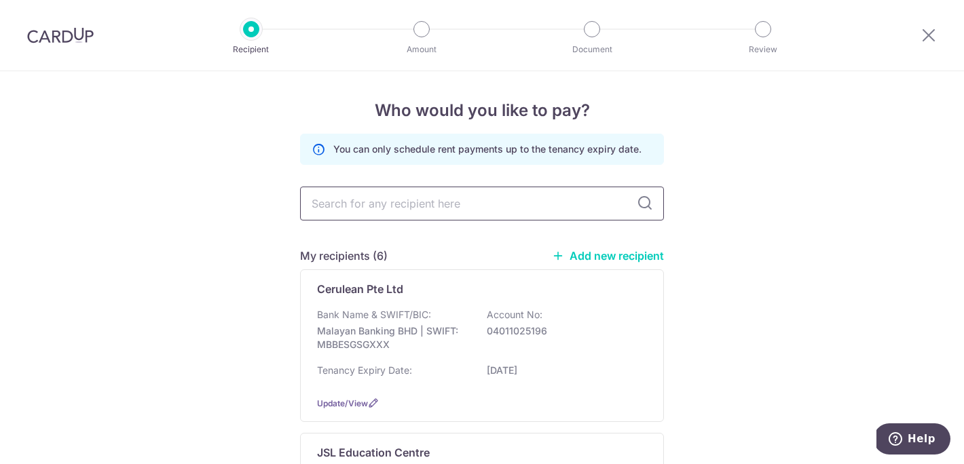
click at [415, 194] on input "text" at bounding box center [482, 204] width 364 height 34
type input "nhl"
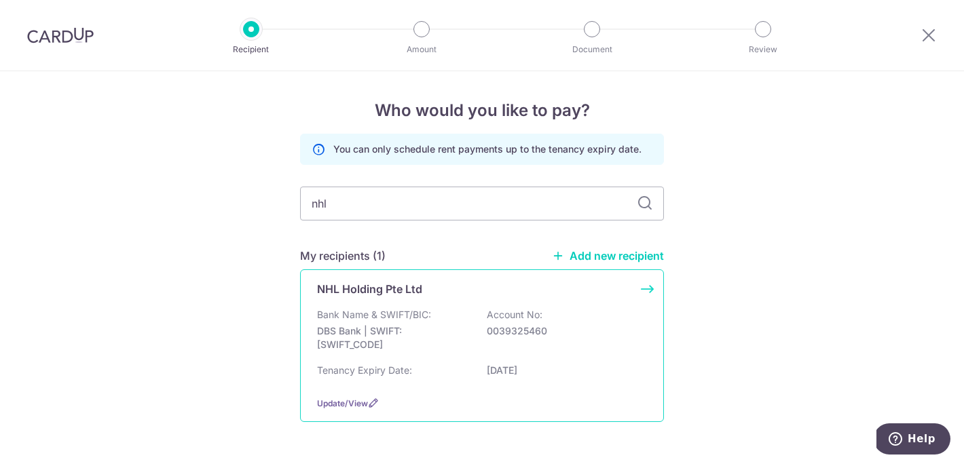
click at [481, 353] on div "Bank Name & SWIFT/BIC: DBS Bank | SWIFT: [SWIFT_CODE] Account No: 0039325460" at bounding box center [482, 333] width 330 height 50
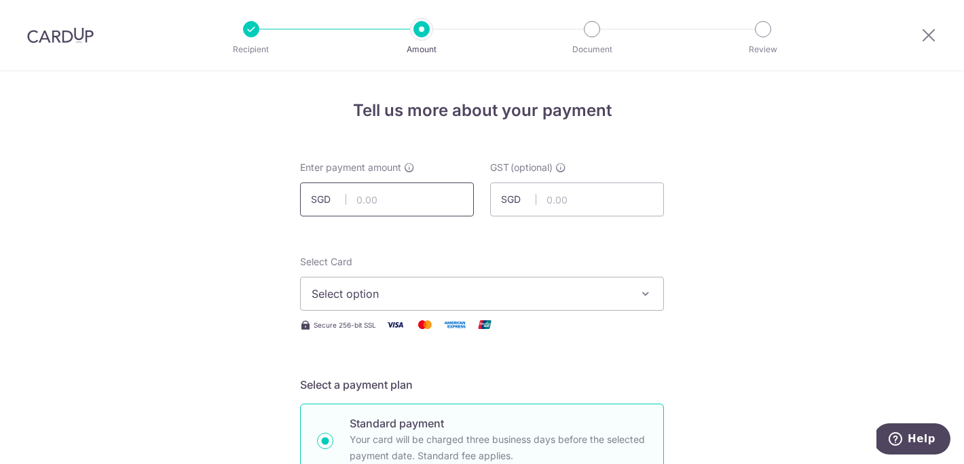
click at [410, 198] on input "text" at bounding box center [387, 200] width 174 height 34
type input "7,552.61"
click at [383, 286] on span "Select option" at bounding box center [469, 294] width 316 height 16
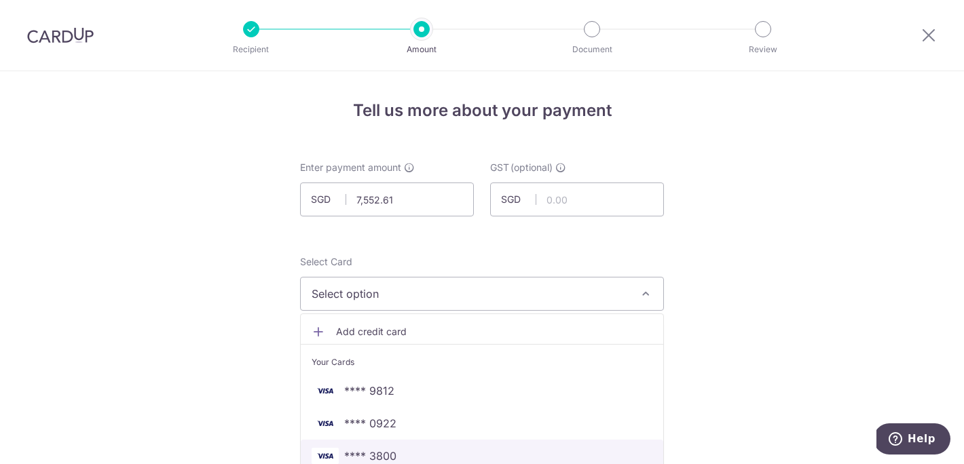
drag, startPoint x: 383, startPoint y: 448, endPoint x: 206, endPoint y: 355, distance: 200.0
click at [382, 449] on span "**** 3800" at bounding box center [370, 456] width 52 height 16
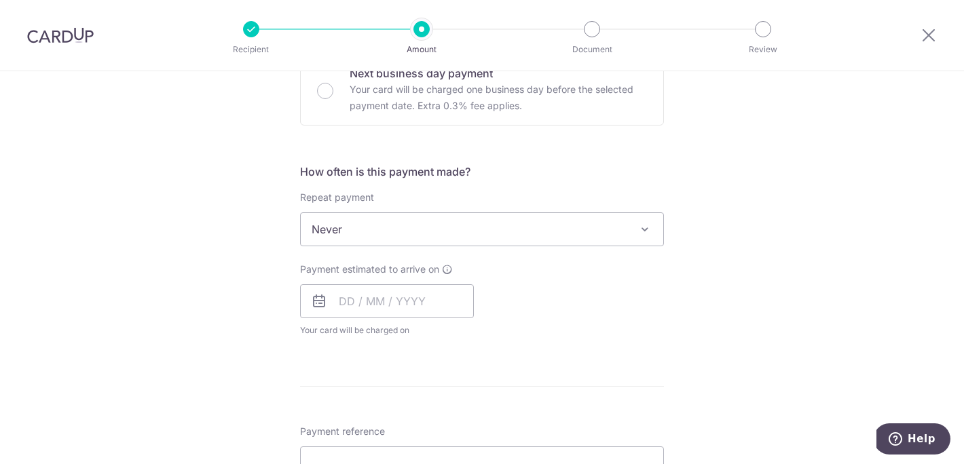
scroll to position [434, 0]
click at [377, 233] on span "Never" at bounding box center [482, 228] width 362 height 33
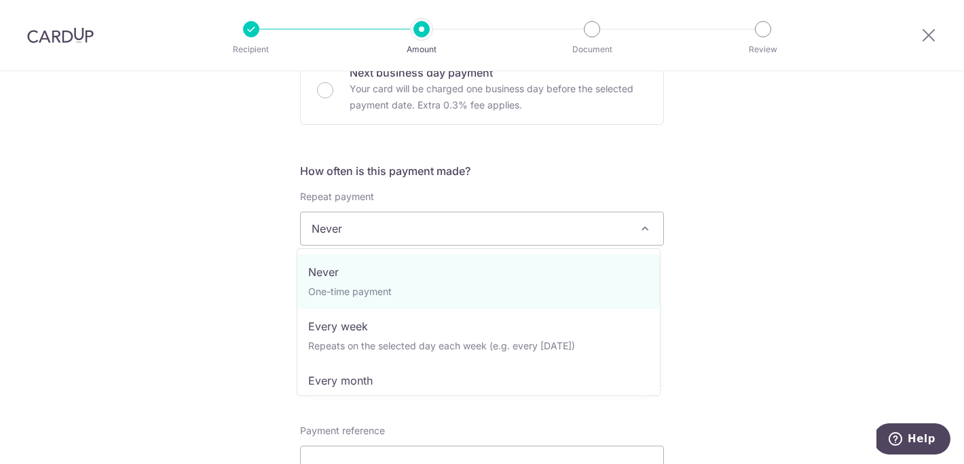
click at [377, 233] on span "Never" at bounding box center [482, 228] width 362 height 33
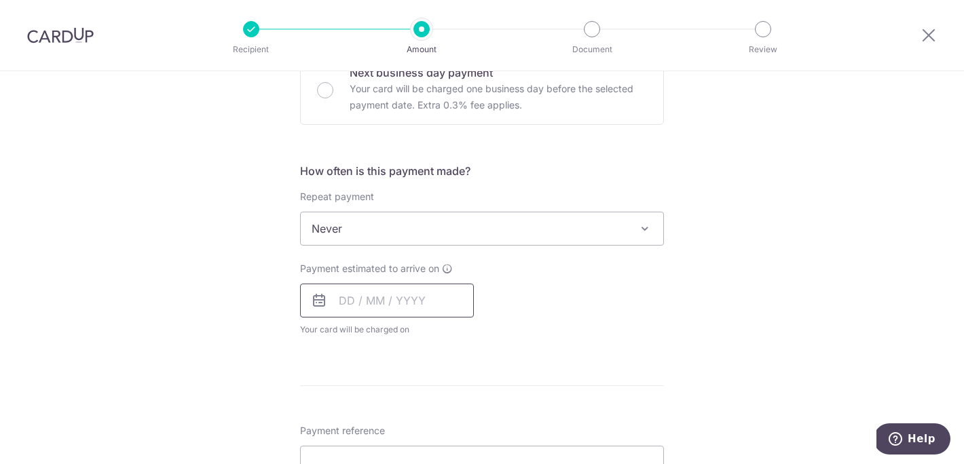
click at [358, 291] on input "text" at bounding box center [387, 301] width 174 height 34
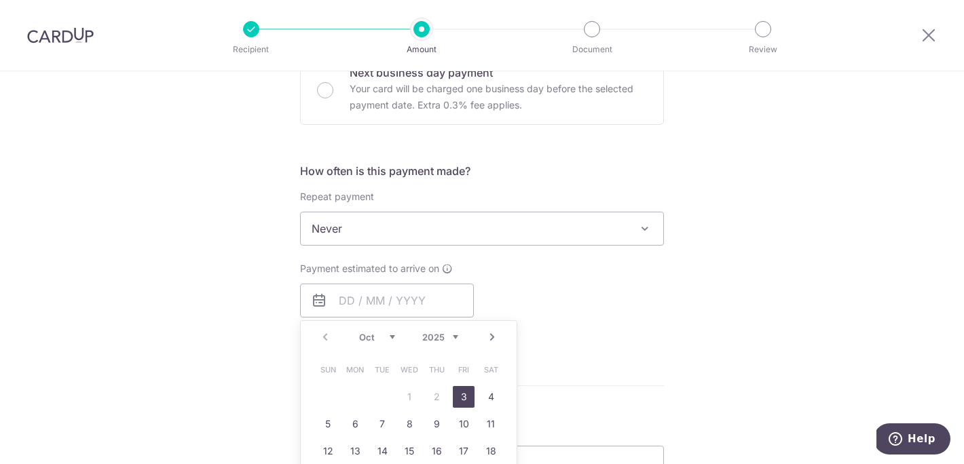
click at [458, 393] on link "3" at bounding box center [464, 397] width 22 height 22
type input "03/10/2025"
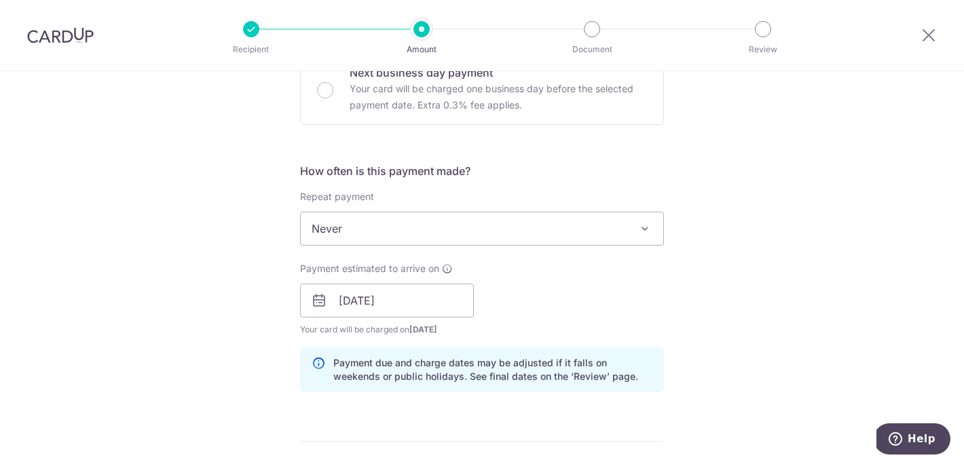
click at [614, 313] on div "Payment estimated to arrive on 03/10/2025 Prev Next Jan Feb Mar Apr May Jun Jul…" at bounding box center [482, 299] width 380 height 75
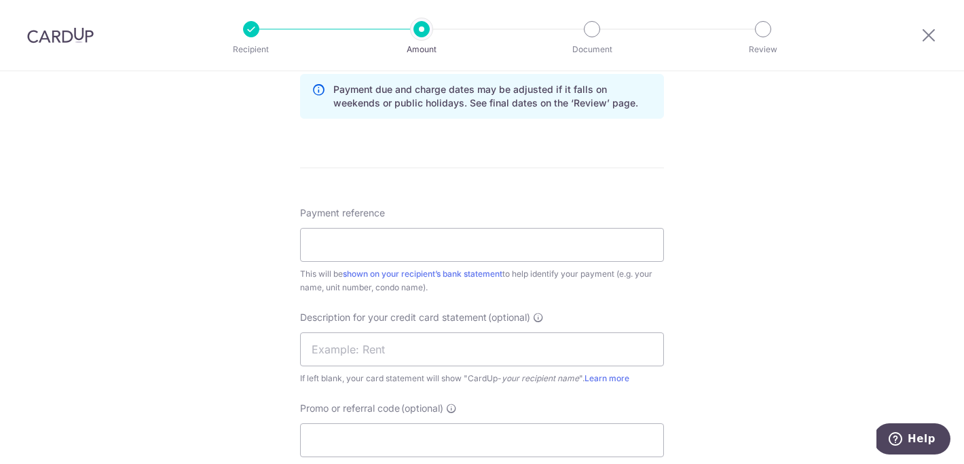
scroll to position [707, 0]
click at [397, 234] on input "Payment reference" at bounding box center [482, 245] width 364 height 34
type input "118TagoreLane0302"
drag, startPoint x: 360, startPoint y: 246, endPoint x: 454, endPoint y: 246, distance: 94.3
click at [454, 246] on input "118TagoreLane0302" at bounding box center [482, 245] width 364 height 34
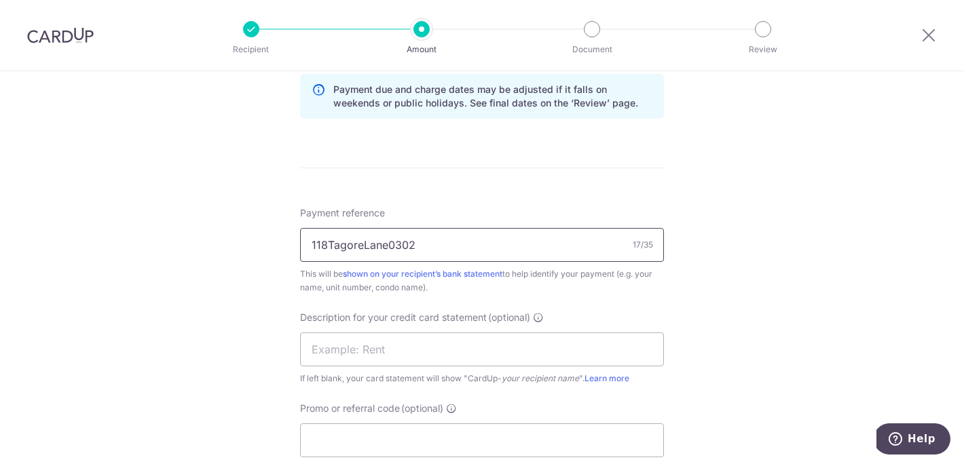
click at [499, 242] on input "118TagoreLane0302" at bounding box center [482, 245] width 364 height 34
click at [417, 346] on input "text" at bounding box center [482, 350] width 364 height 34
type input "118TagoreSep"
click at [421, 434] on input "Promo or referral code (optional)" at bounding box center [482, 440] width 364 height 34
paste input "SAVERENT179"
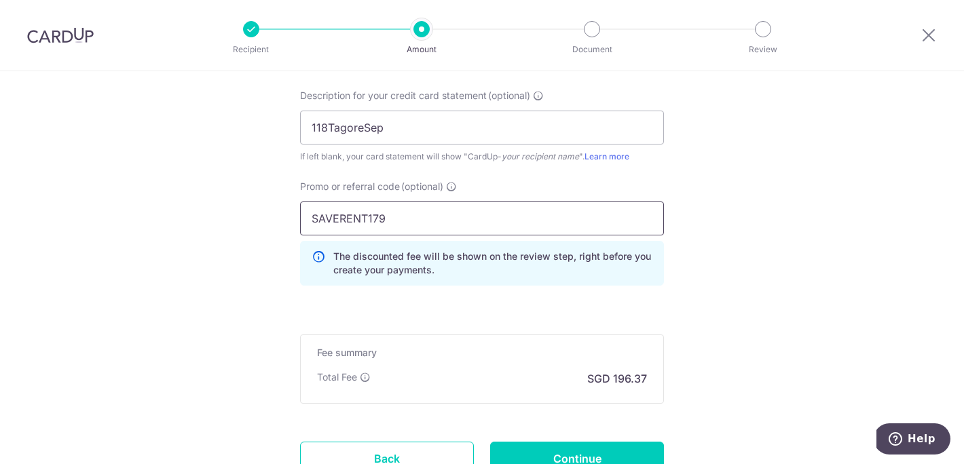
scroll to position [1042, 0]
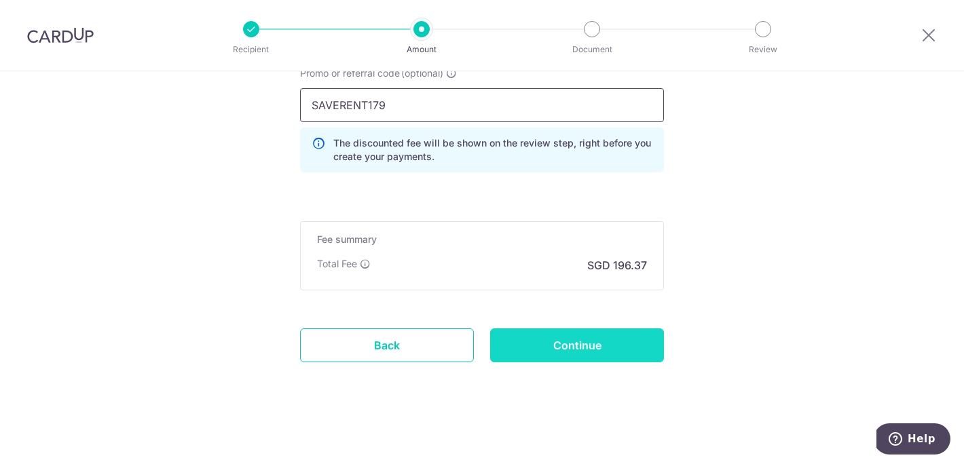
type input "SAVERENT179"
click at [561, 339] on input "Continue" at bounding box center [577, 345] width 174 height 34
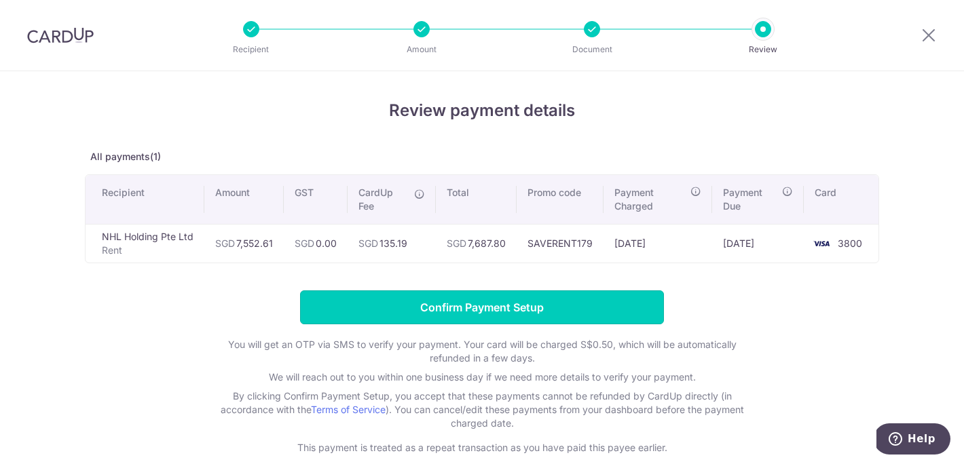
click at [401, 309] on input "Confirm Payment Setup" at bounding box center [482, 307] width 364 height 34
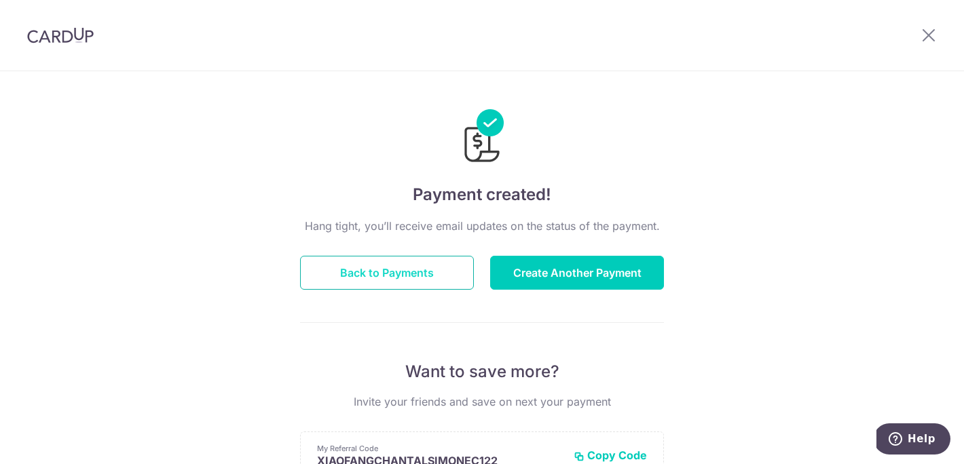
click at [394, 280] on button "Back to Payments" at bounding box center [387, 273] width 174 height 34
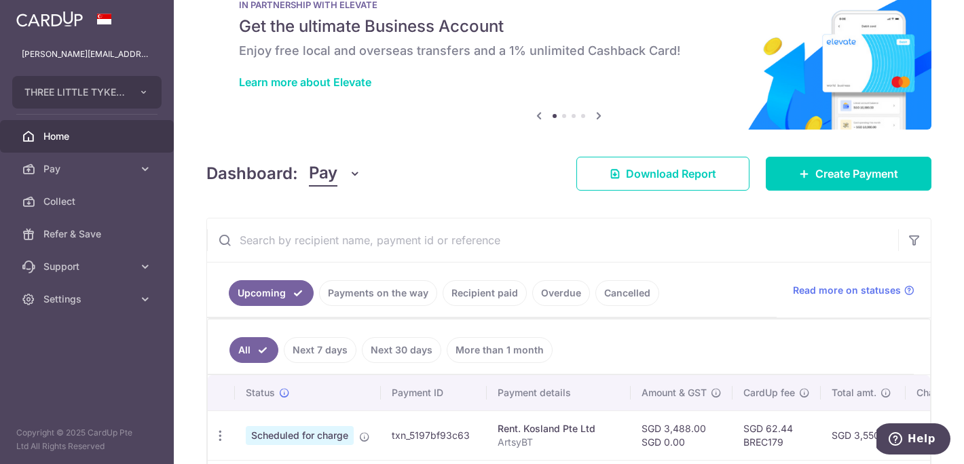
scroll to position [172, 0]
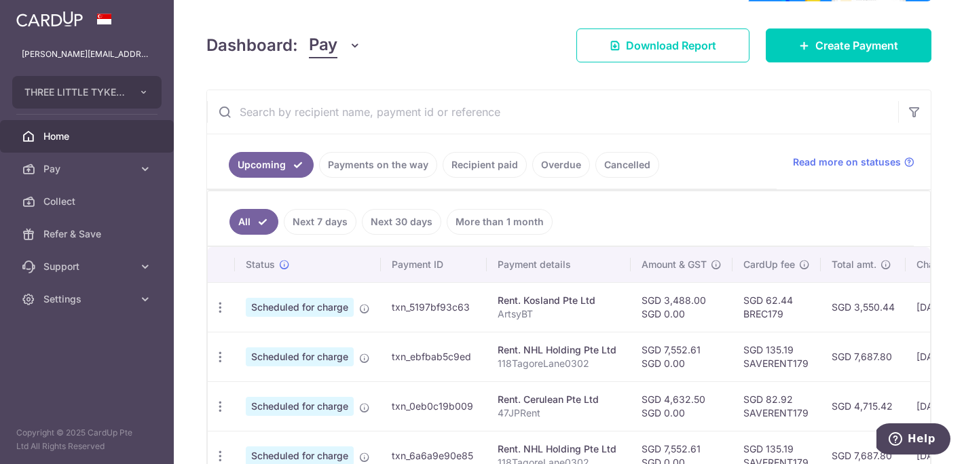
click at [483, 171] on link "Recipient paid" at bounding box center [484, 165] width 84 height 26
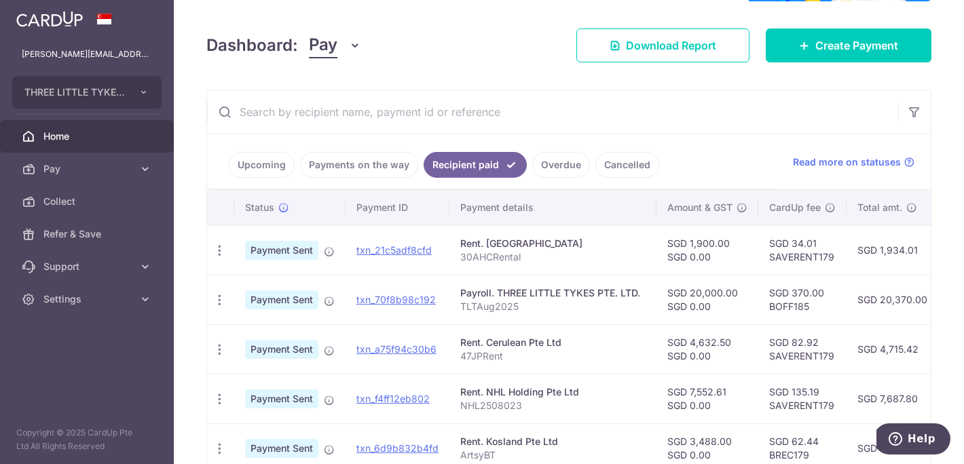
click at [263, 166] on link "Upcoming" at bounding box center [262, 165] width 66 height 26
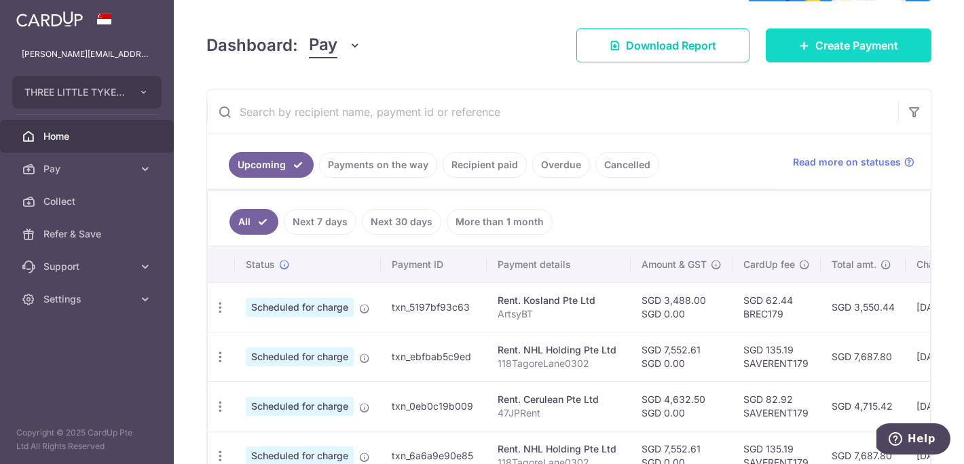
click at [802, 50] on link "Create Payment" at bounding box center [848, 46] width 166 height 34
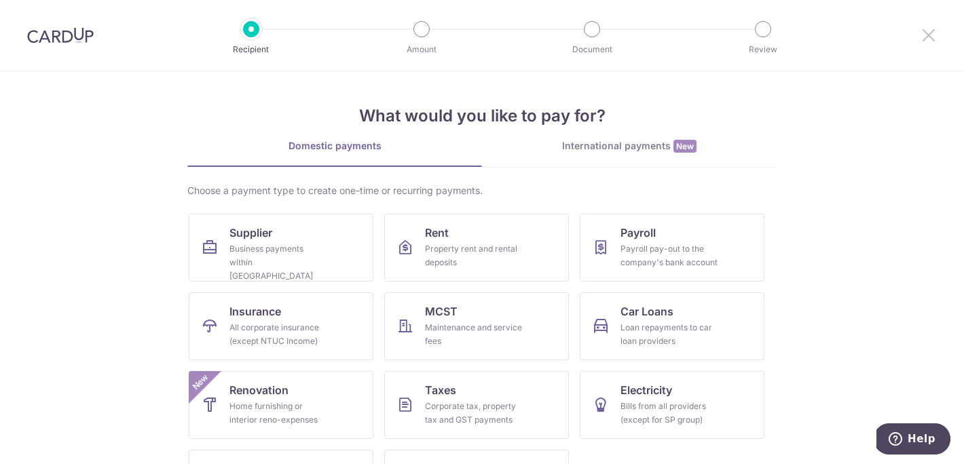
click at [925, 37] on icon at bounding box center [928, 34] width 16 height 17
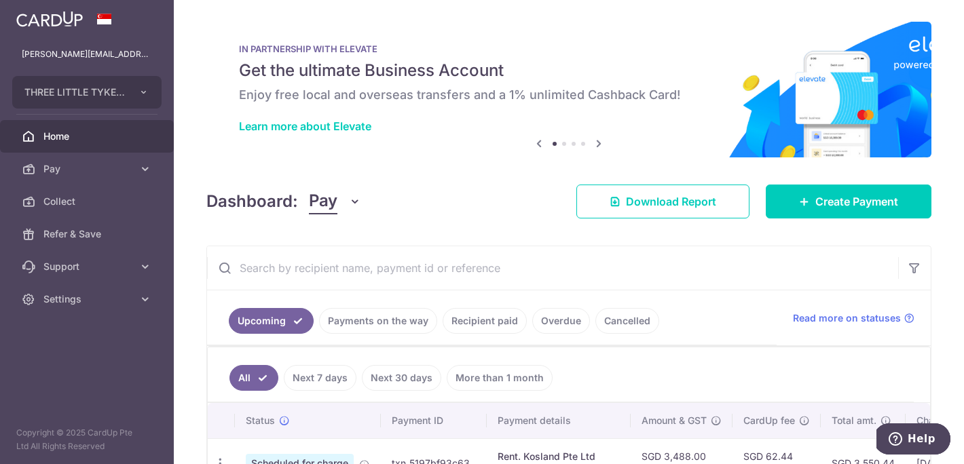
click at [499, 325] on link "Recipient paid" at bounding box center [484, 321] width 84 height 26
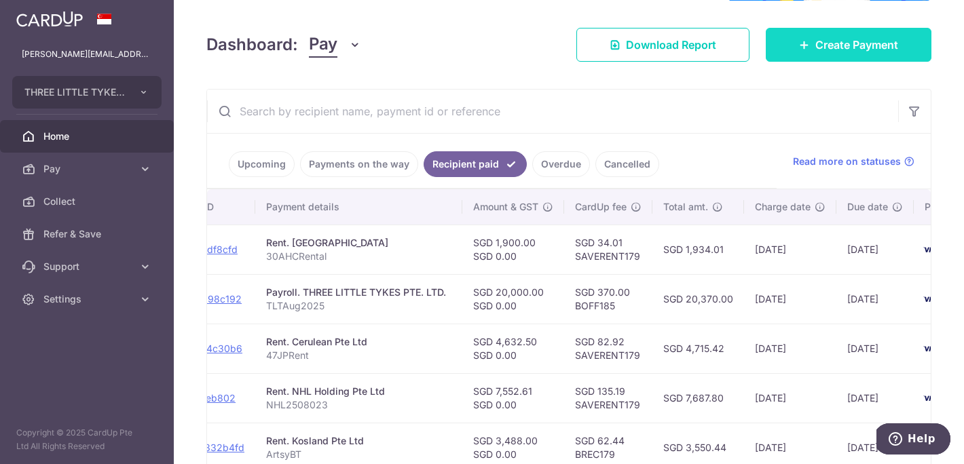
scroll to position [156, 0]
click at [831, 49] on span "Create Payment" at bounding box center [856, 45] width 83 height 16
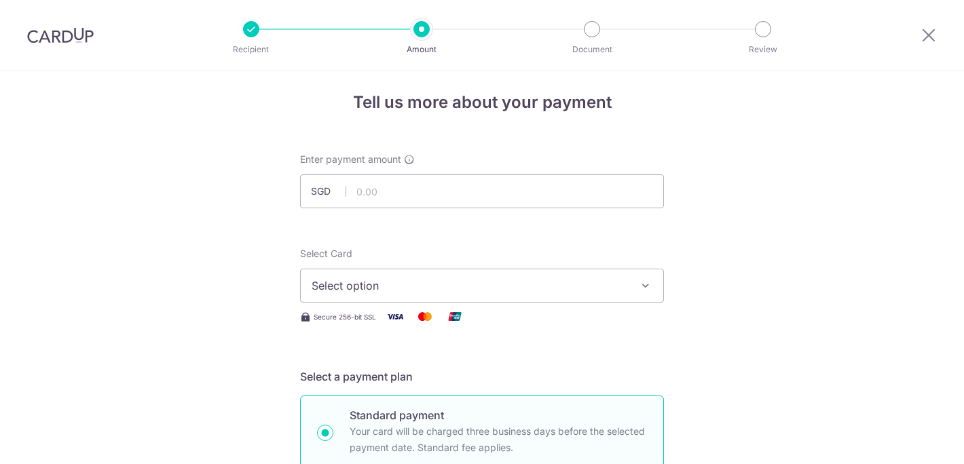
scroll to position [20, 0]
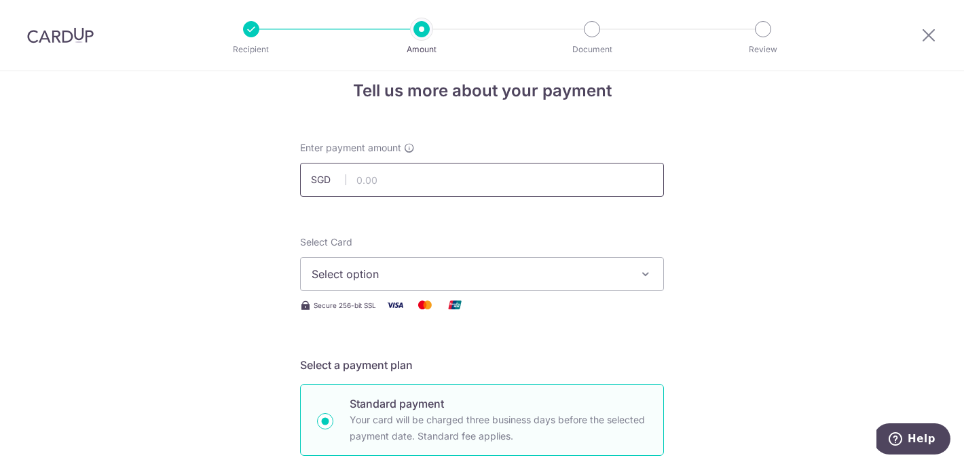
click at [383, 185] on input "text" at bounding box center [482, 180] width 364 height 34
type input "20,000.00"
click at [442, 278] on span "Select option" at bounding box center [469, 274] width 316 height 16
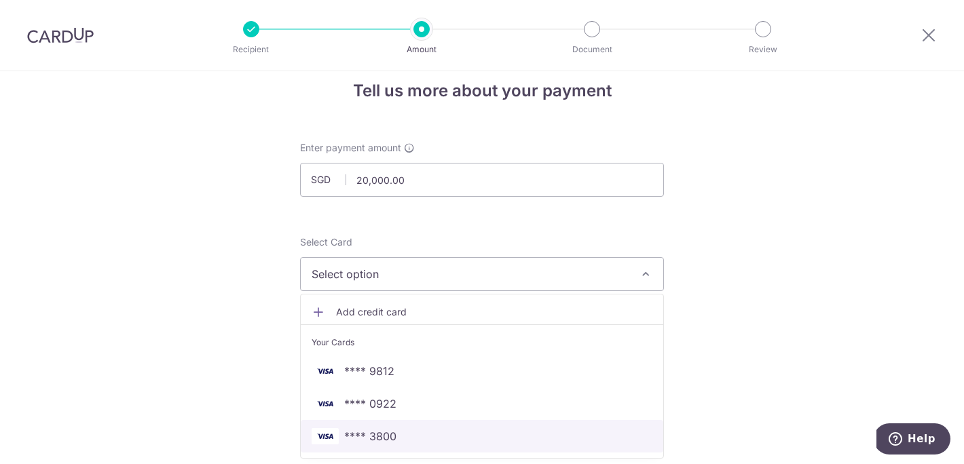
click at [404, 434] on span "**** 3800" at bounding box center [481, 436] width 341 height 16
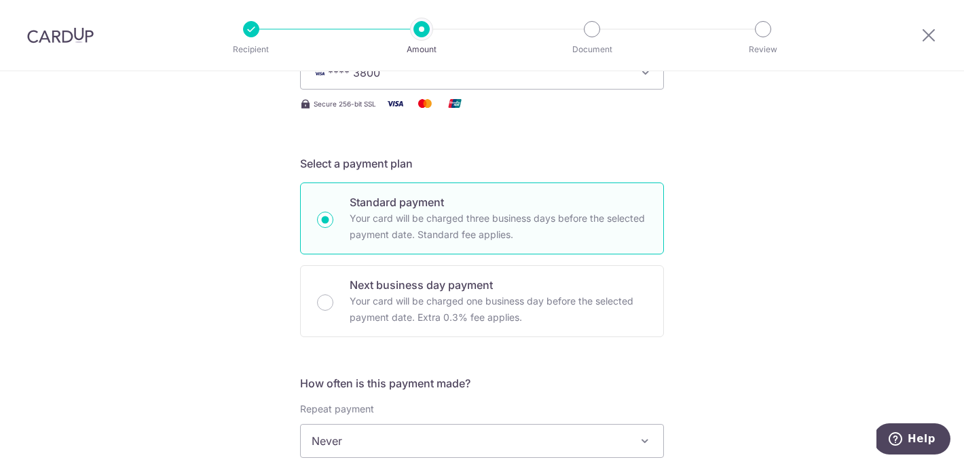
scroll to position [305, 0]
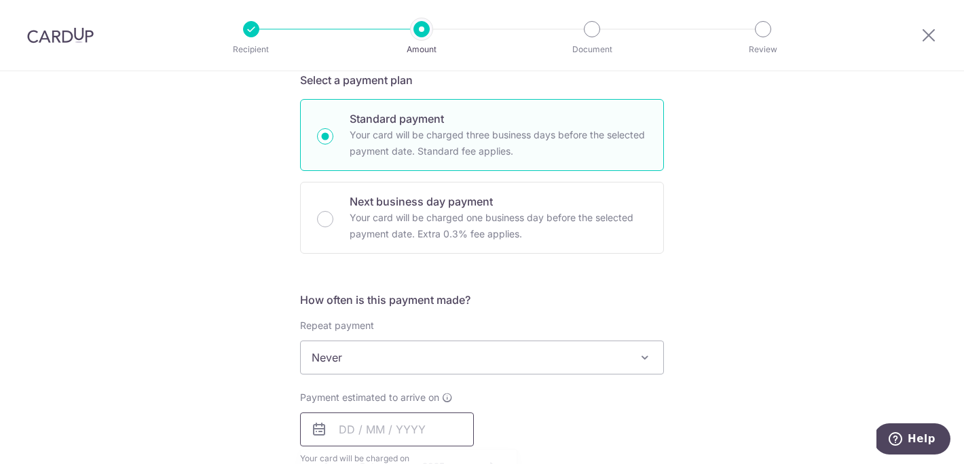
click at [369, 431] on input "text" at bounding box center [387, 430] width 174 height 34
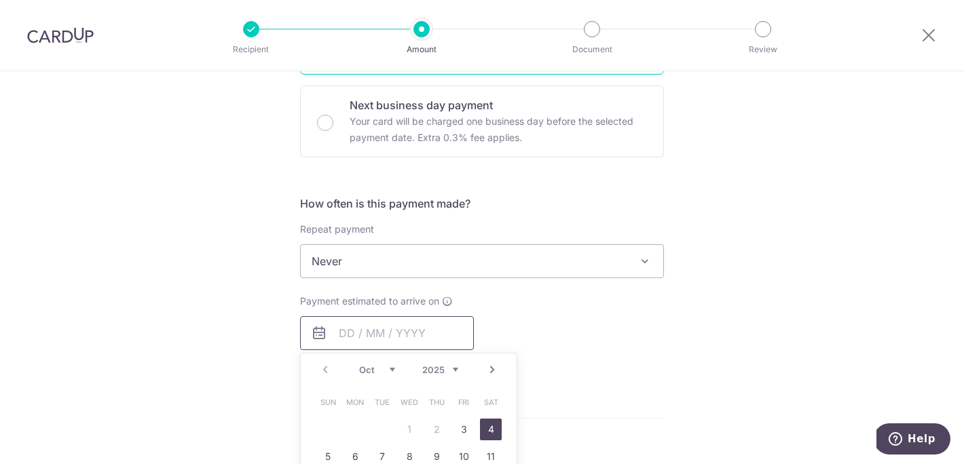
scroll to position [402, 0]
click at [463, 433] on link "3" at bounding box center [464, 429] width 22 height 22
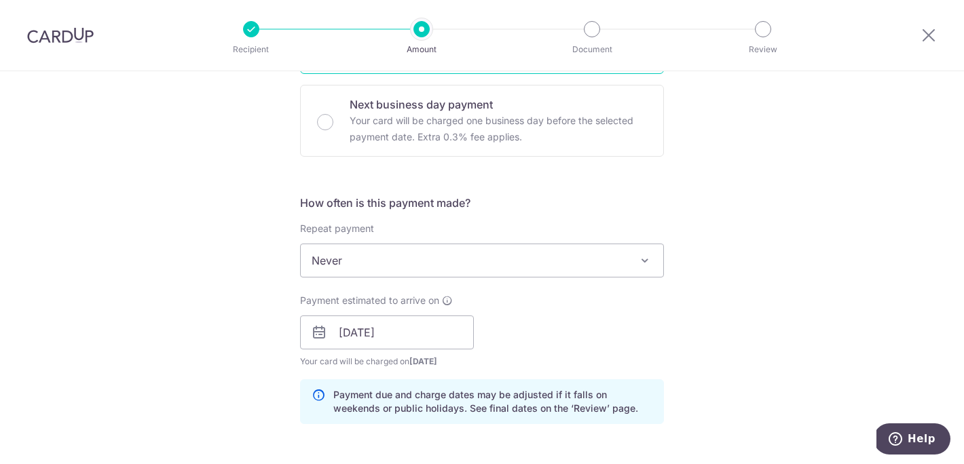
click at [635, 368] on div "How often is this payment made? Repeat payment Never Every week Every month Eve…" at bounding box center [482, 315] width 364 height 240
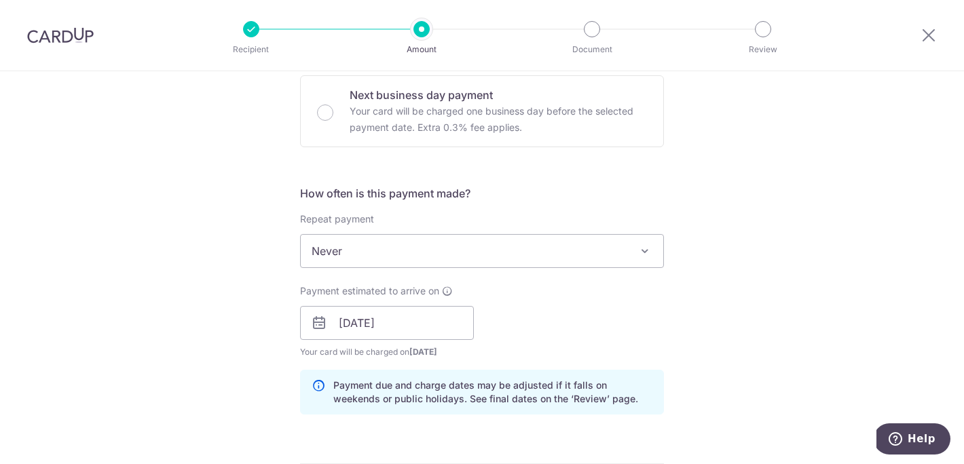
scroll to position [480, 0]
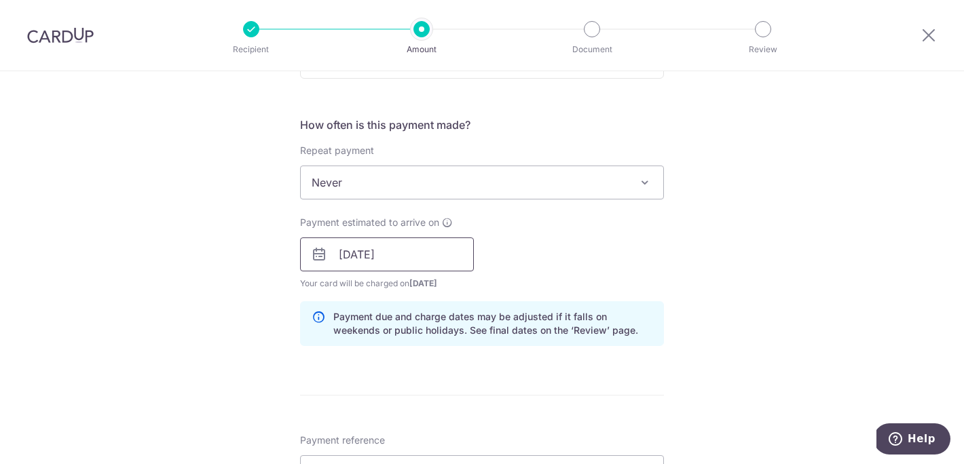
click at [405, 263] on input "03/10/2025" at bounding box center [387, 255] width 174 height 34
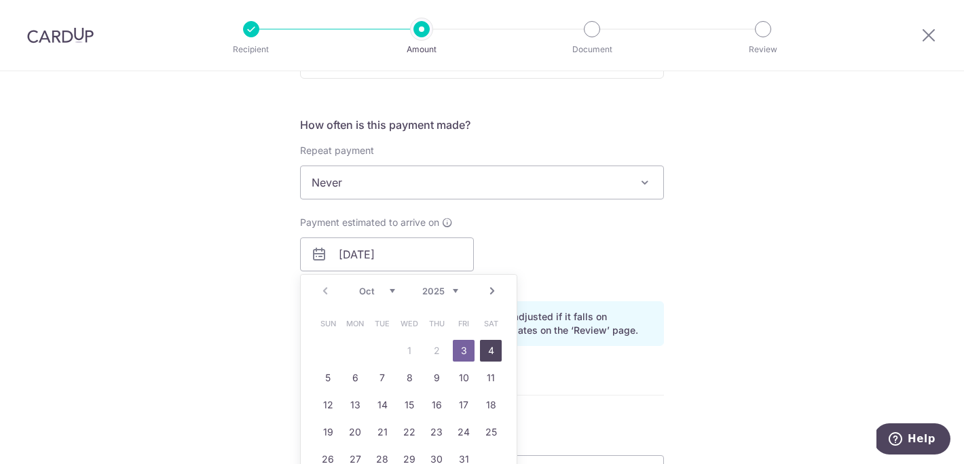
click at [484, 346] on link "4" at bounding box center [491, 351] width 22 height 22
type input "04/10/2025"
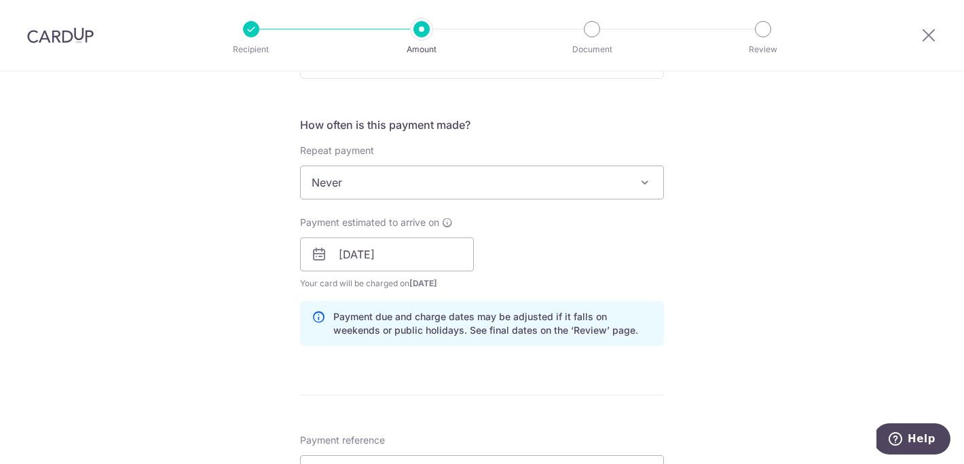
click at [512, 245] on div "Payment estimated to arrive on 04/10/2025 Prev Next Oct Nov Dec 2025 2026 2027 …" at bounding box center [482, 253] width 380 height 75
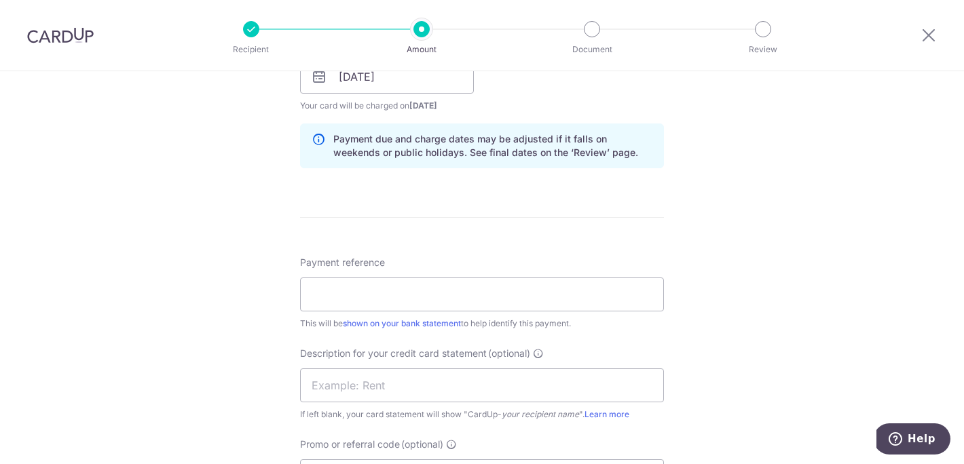
scroll to position [632, 0]
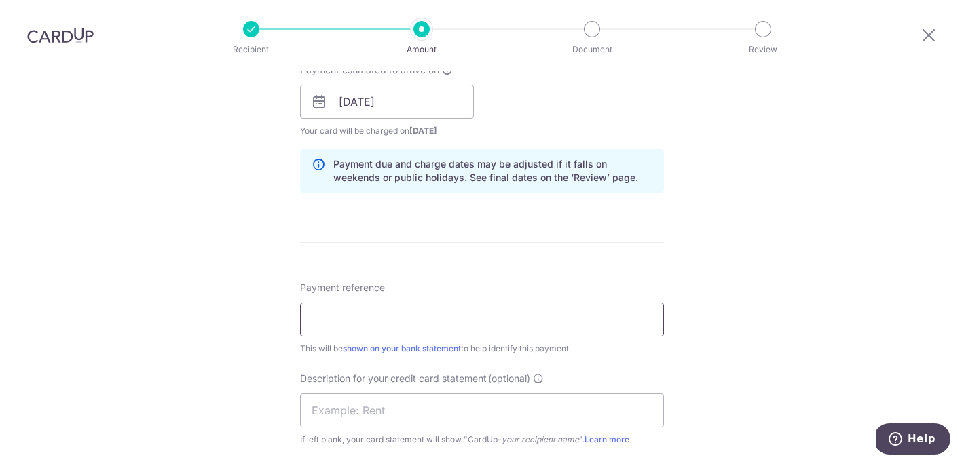
click at [362, 305] on input "Payment reference" at bounding box center [482, 320] width 364 height 34
click at [339, 320] on input "TLTAug2025" at bounding box center [482, 320] width 364 height 34
type input "TLTSep2025"
click at [360, 399] on input "text" at bounding box center [482, 411] width 364 height 34
click at [325, 323] on input "TLTSep2025" at bounding box center [482, 320] width 364 height 34
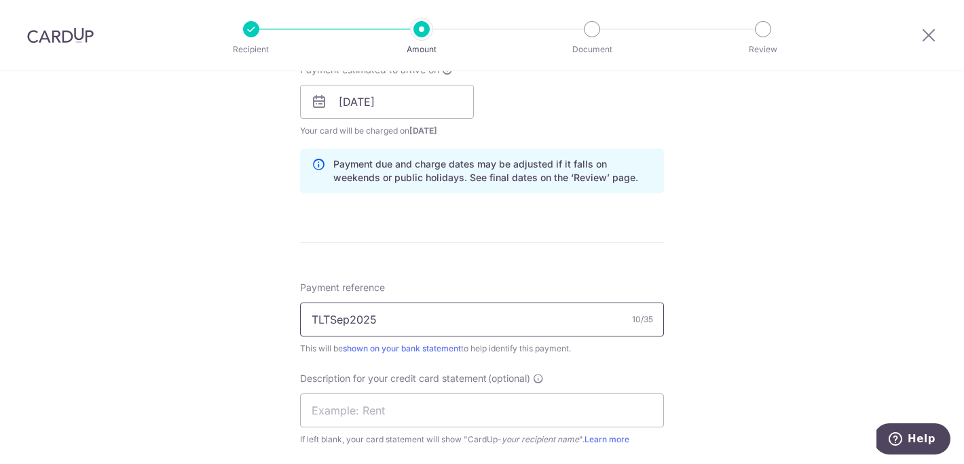
click at [325, 323] on input "TLTSep2025" at bounding box center [482, 320] width 364 height 34
click at [337, 415] on input "text" at bounding box center [482, 411] width 364 height 34
paste input "TLTSep2025"
click at [328, 411] on input "TLTSep2025" at bounding box center [482, 411] width 364 height 34
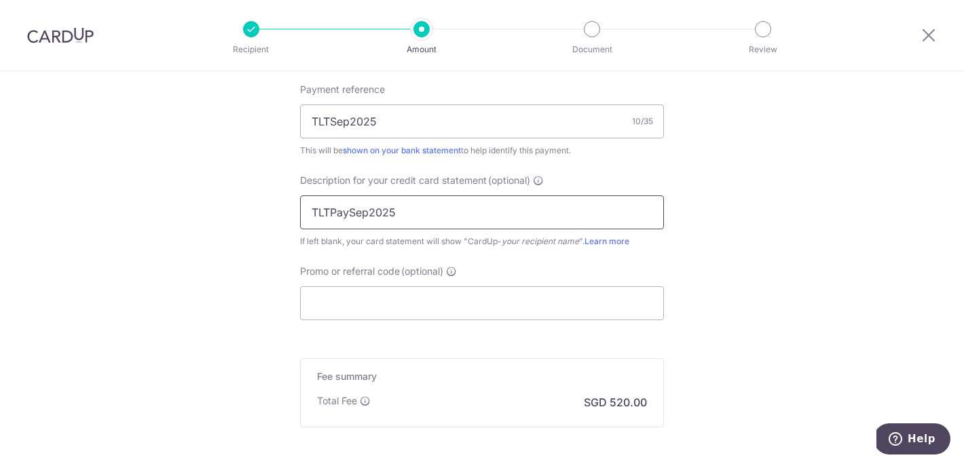
scroll to position [831, 0]
type input "TLTPaySep2025"
click at [354, 292] on input "Promo or referral code (optional)" at bounding box center [482, 303] width 364 height 34
paste input "BOFF185"
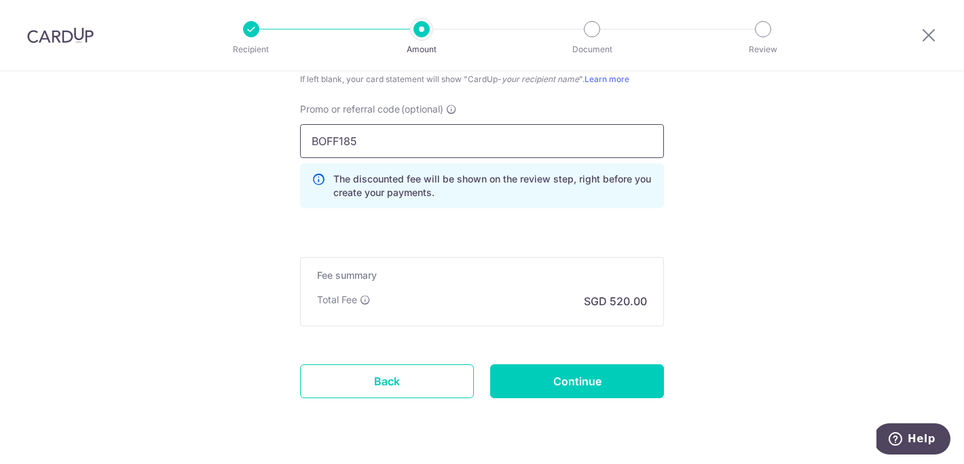
scroll to position [1029, 0]
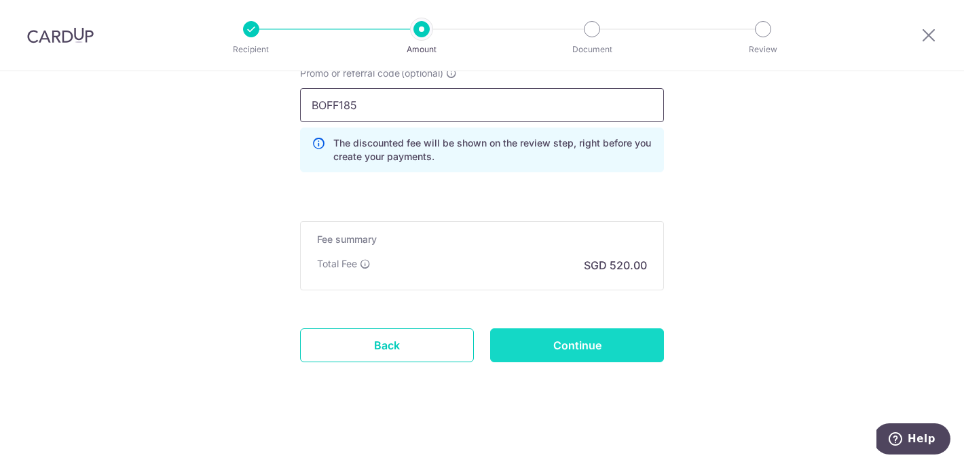
type input "BOFF185"
click at [569, 343] on input "Continue" at bounding box center [577, 345] width 174 height 34
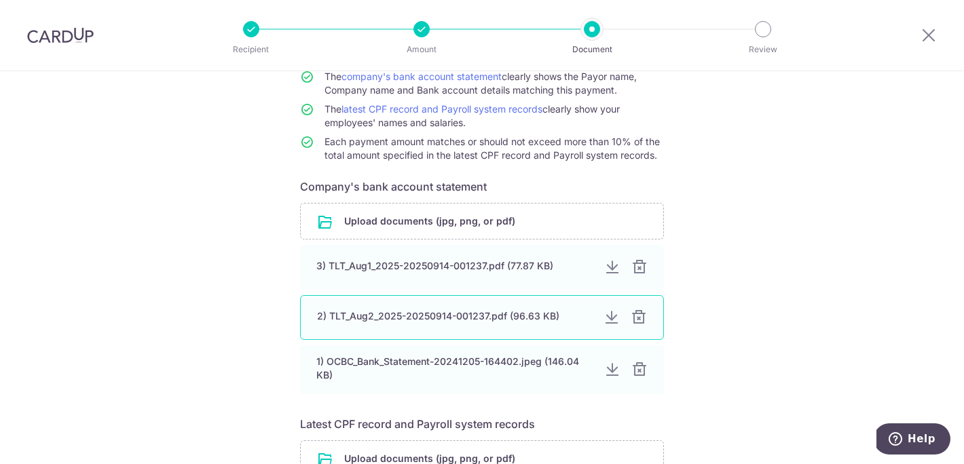
scroll to position [141, 0]
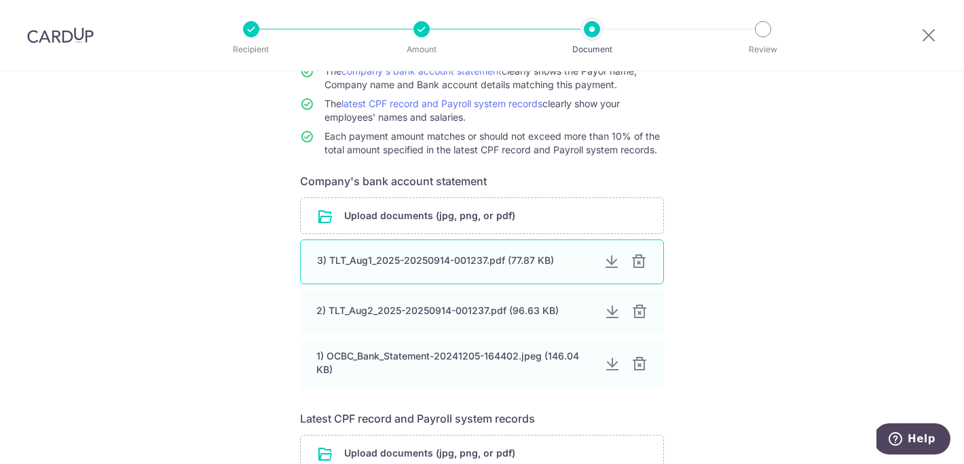
click at [639, 258] on div at bounding box center [638, 262] width 16 height 16
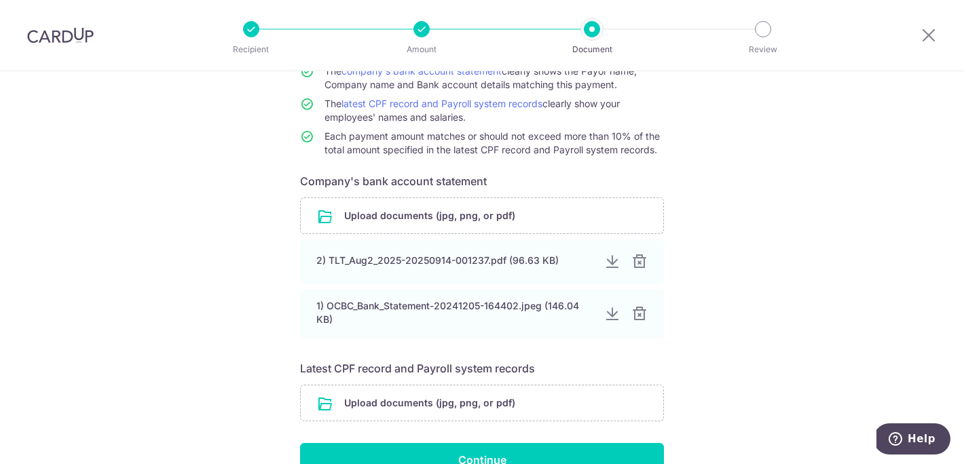
click at [639, 258] on div at bounding box center [639, 262] width 16 height 16
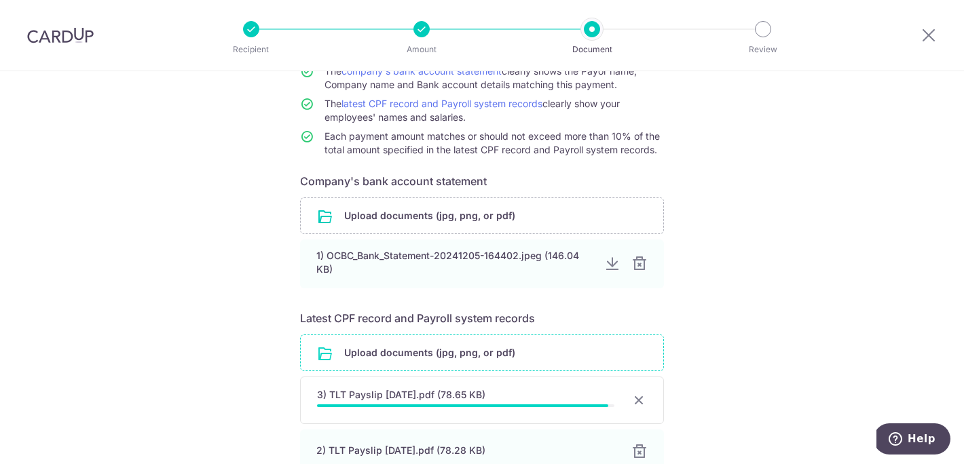
scroll to position [275, 0]
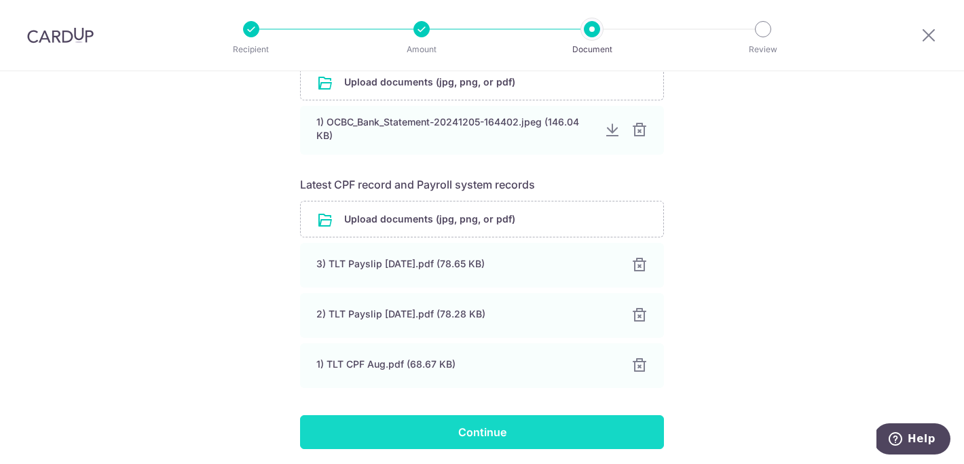
click at [504, 434] on input "Continue" at bounding box center [482, 432] width 364 height 34
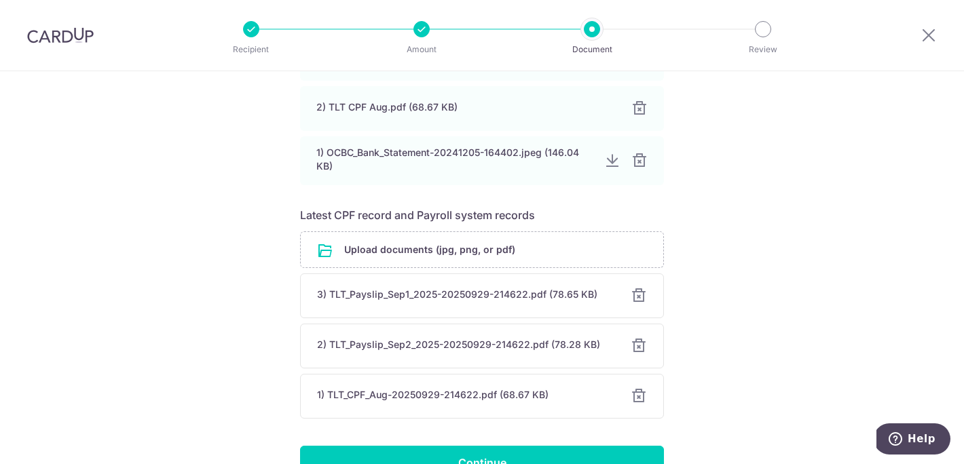
scroll to position [407, 0]
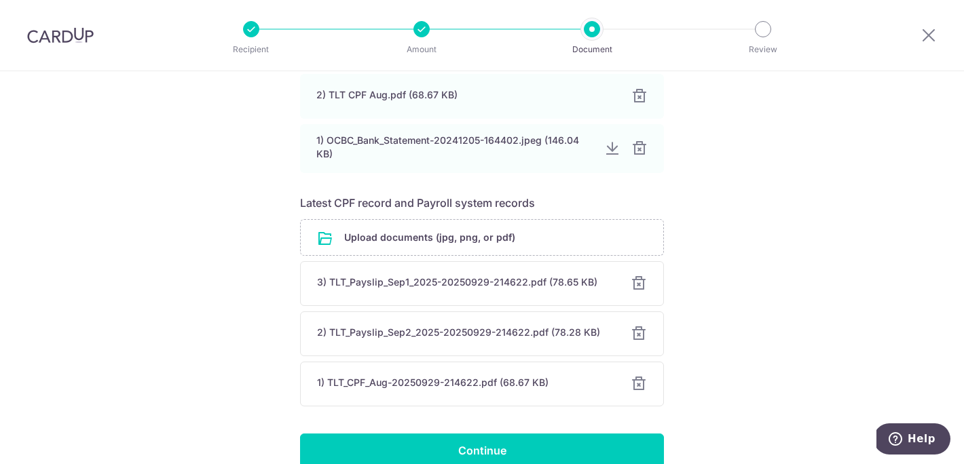
click at [635, 284] on div at bounding box center [638, 284] width 16 height 16
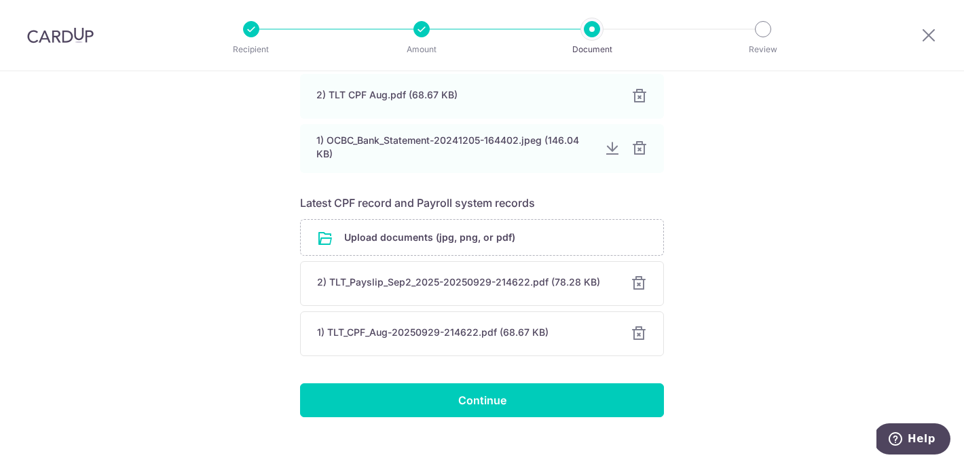
click at [635, 284] on div at bounding box center [638, 284] width 16 height 16
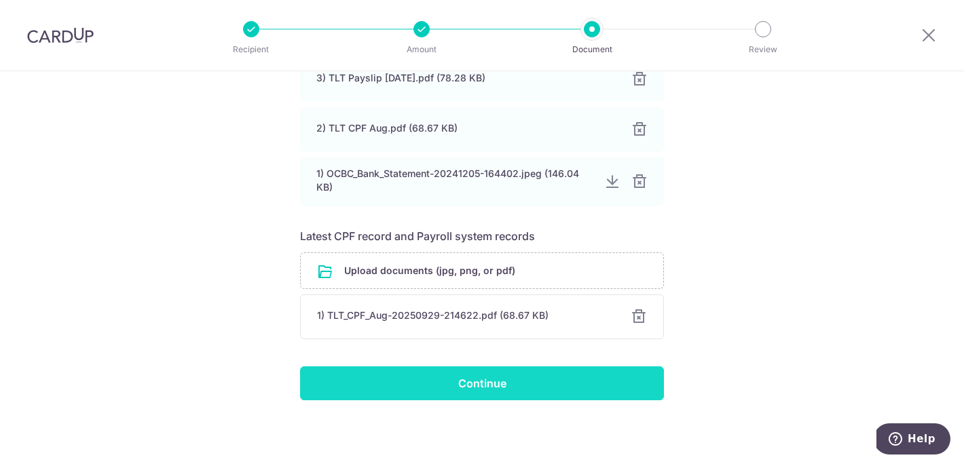
click at [514, 375] on input "Continue" at bounding box center [482, 383] width 364 height 34
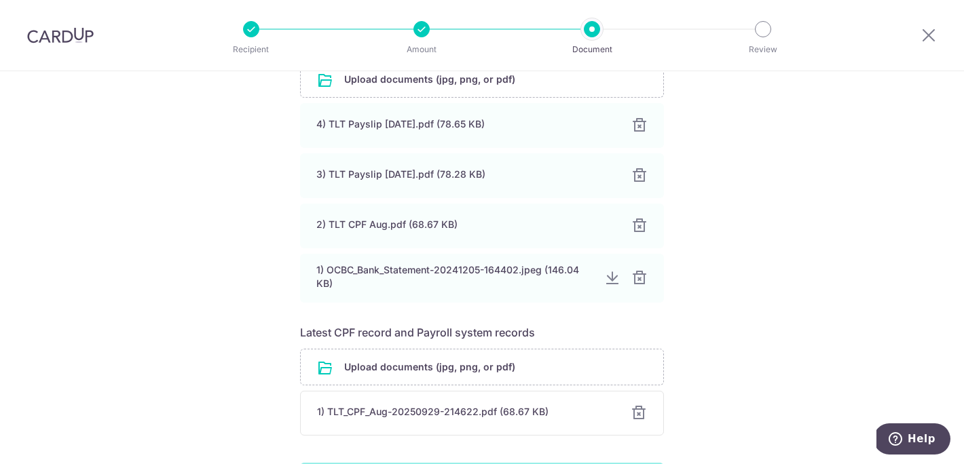
scroll to position [333, 0]
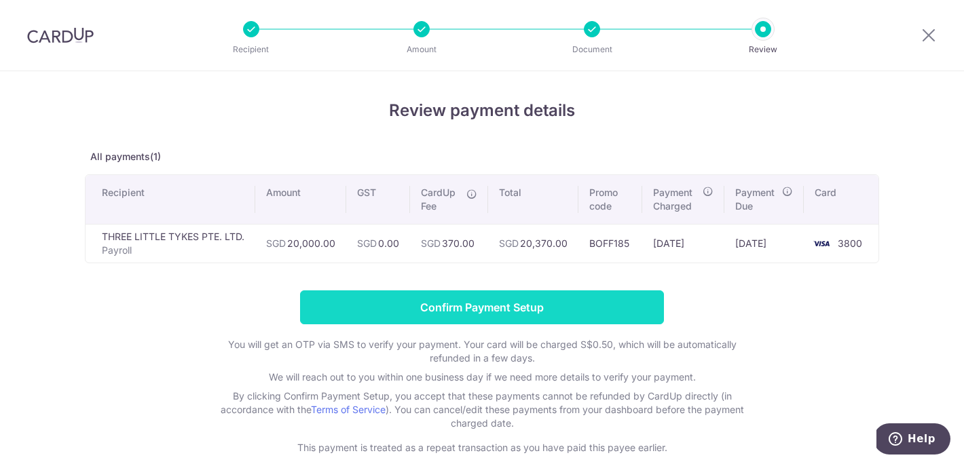
click at [472, 320] on input "Confirm Payment Setup" at bounding box center [482, 307] width 364 height 34
